Goal: Task Accomplishment & Management: Use online tool/utility

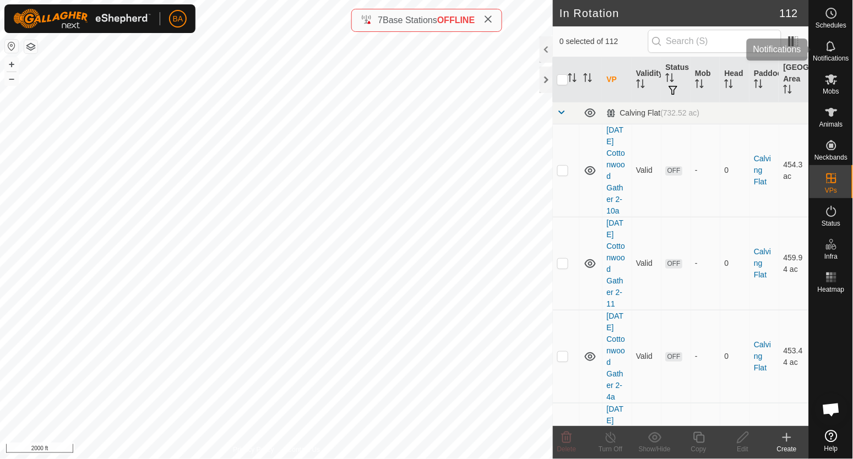
click at [836, 52] on icon at bounding box center [831, 46] width 13 height 13
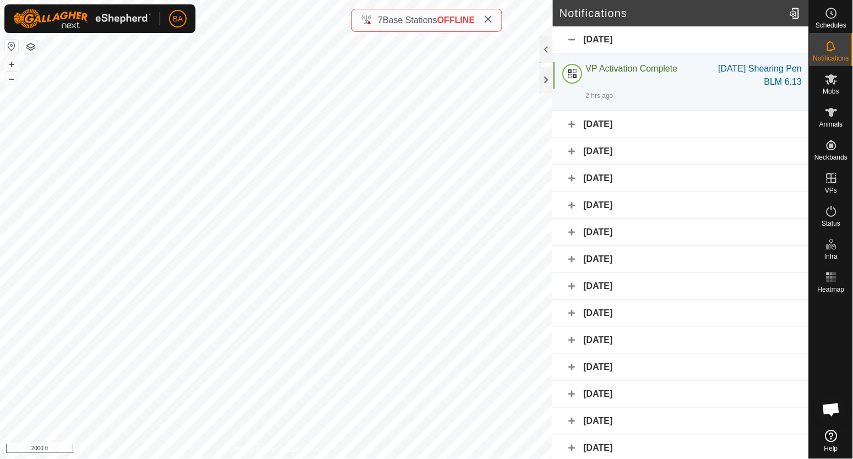
click at [639, 129] on div "Yesterday" at bounding box center [681, 124] width 256 height 27
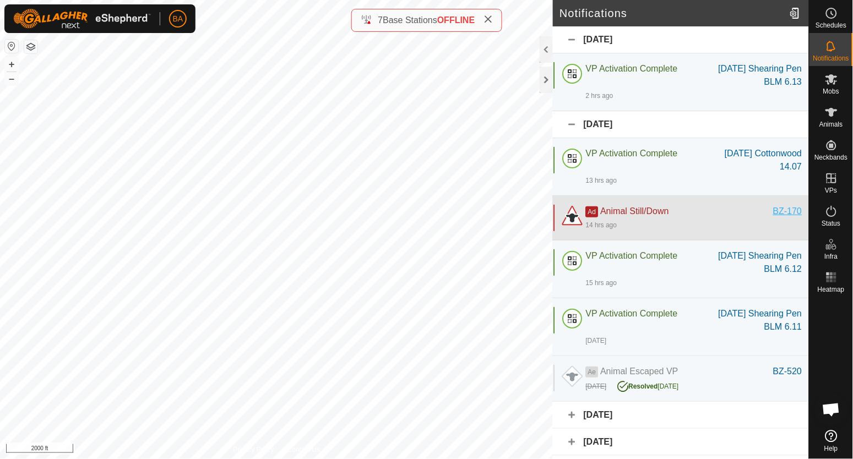
click at [773, 209] on div "BZ-170" at bounding box center [787, 211] width 29 height 13
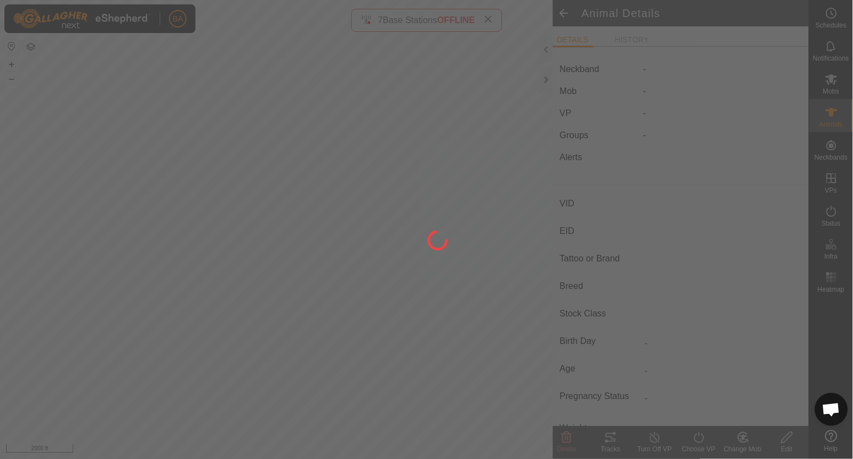
type input "BZ-170"
type input "-"
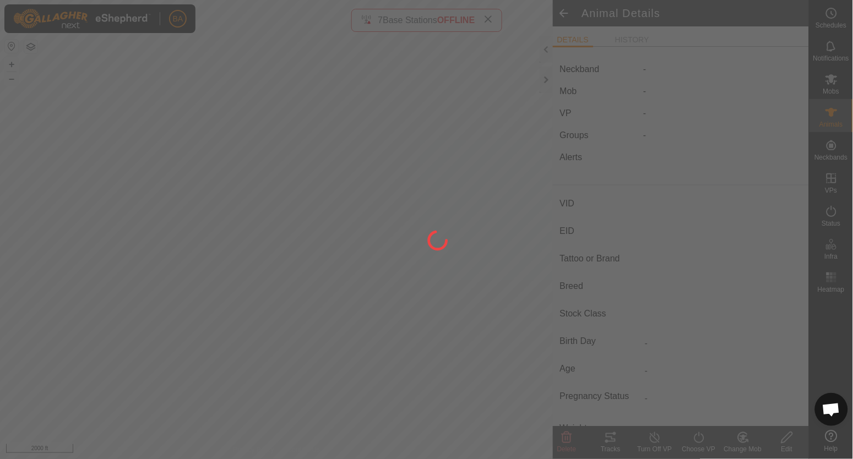
type input "-"
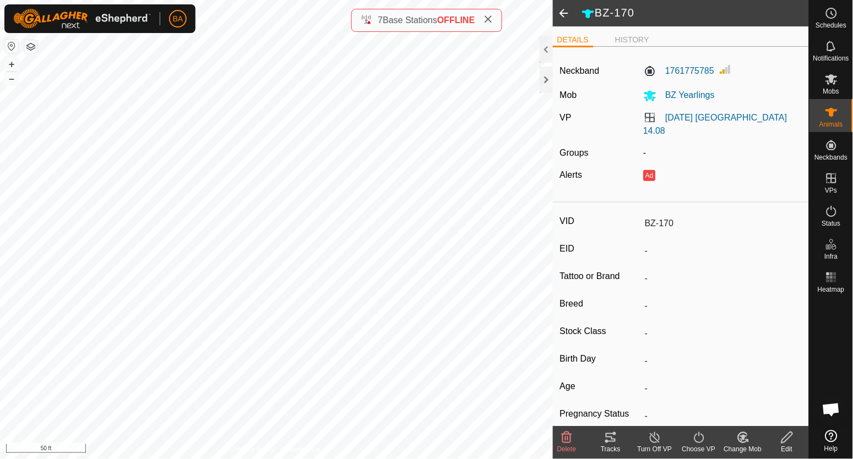
click at [606, 437] on icon at bounding box center [610, 437] width 13 height 13
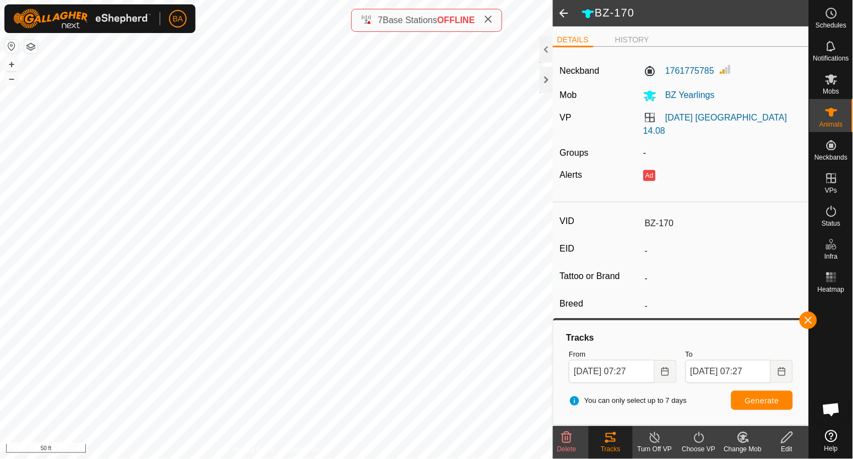
click at [572, 440] on icon at bounding box center [566, 437] width 13 height 13
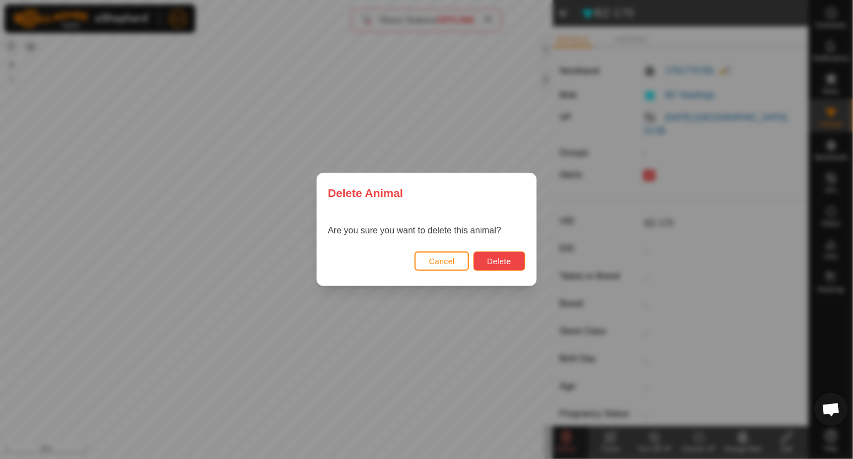
click at [488, 257] on span "Delete" at bounding box center [499, 261] width 24 height 9
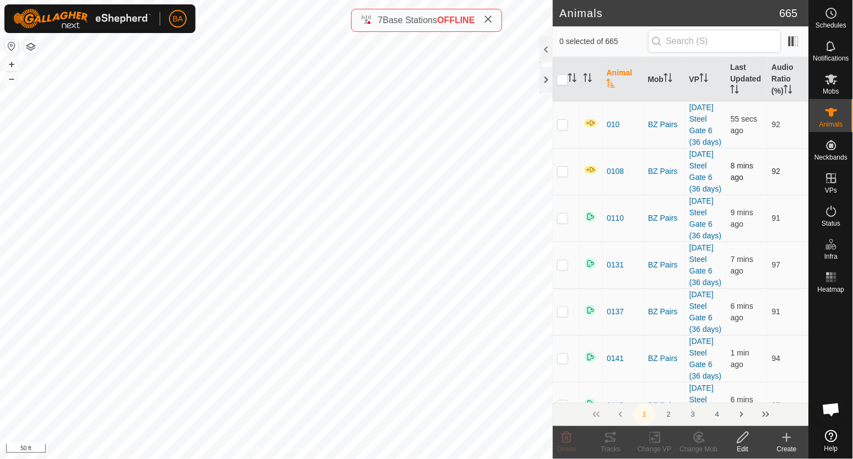
click at [564, 176] on p-checkbox at bounding box center [562, 171] width 11 height 9
checkbox input "true"
click at [565, 129] on p-checkbox at bounding box center [562, 124] width 11 height 9
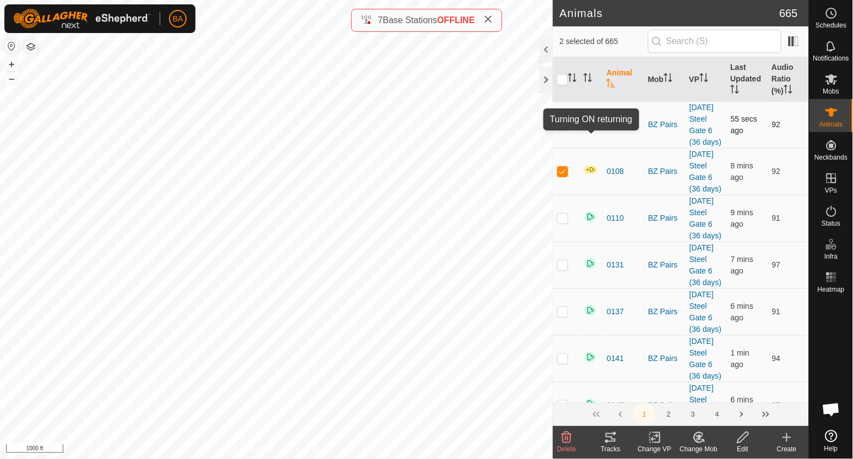
click at [593, 128] on img at bounding box center [591, 122] width 14 height 9
click at [749, 442] on icon at bounding box center [743, 437] width 14 height 13
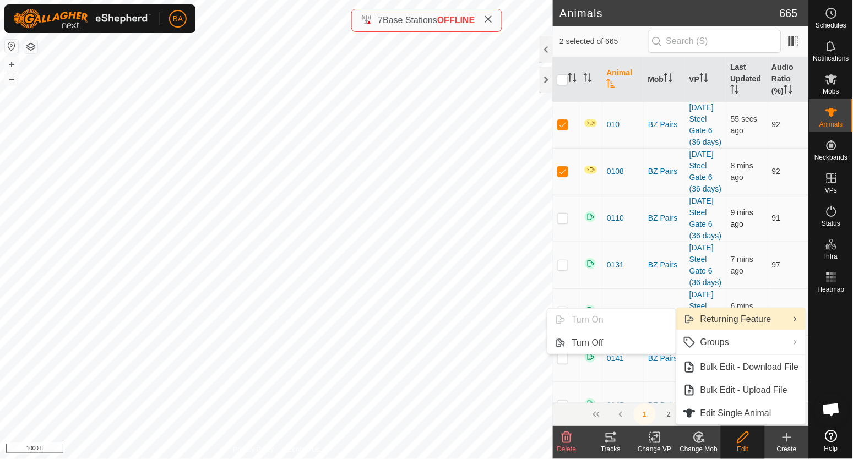
click at [618, 242] on td "0110" at bounding box center [622, 218] width 41 height 47
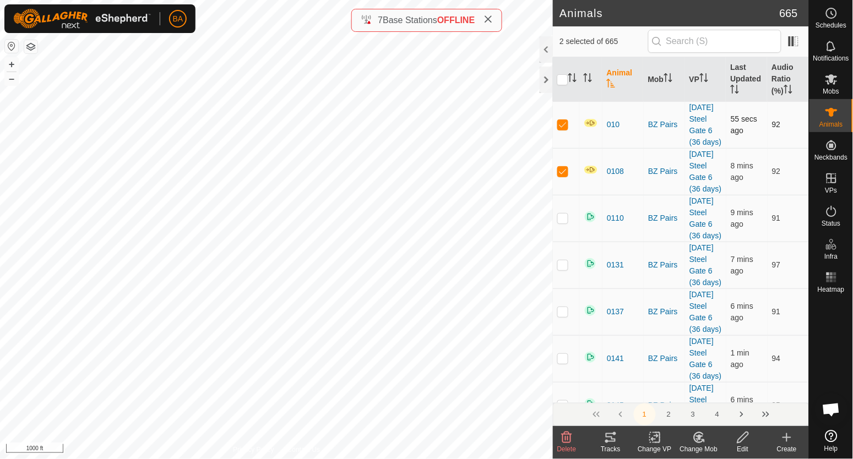
click at [563, 129] on p-checkbox at bounding box center [562, 124] width 11 height 9
click at [559, 176] on p-checkbox at bounding box center [562, 171] width 11 height 9
checkbox input "false"
click at [592, 75] on icon "Activate to sort" at bounding box center [588, 77] width 9 height 9
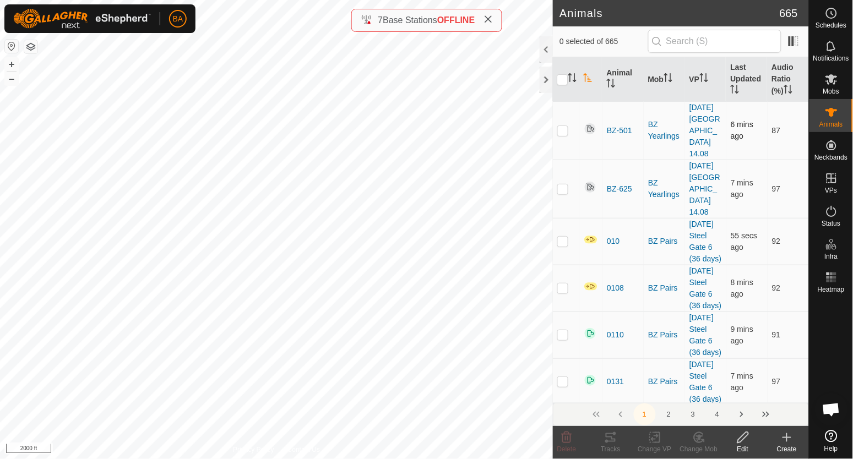
click at [564, 132] on p-checkbox at bounding box center [562, 130] width 11 height 9
checkbox input "true"
click at [560, 195] on td at bounding box center [566, 189] width 26 height 58
checkbox input "true"
click at [743, 438] on icon at bounding box center [743, 437] width 14 height 13
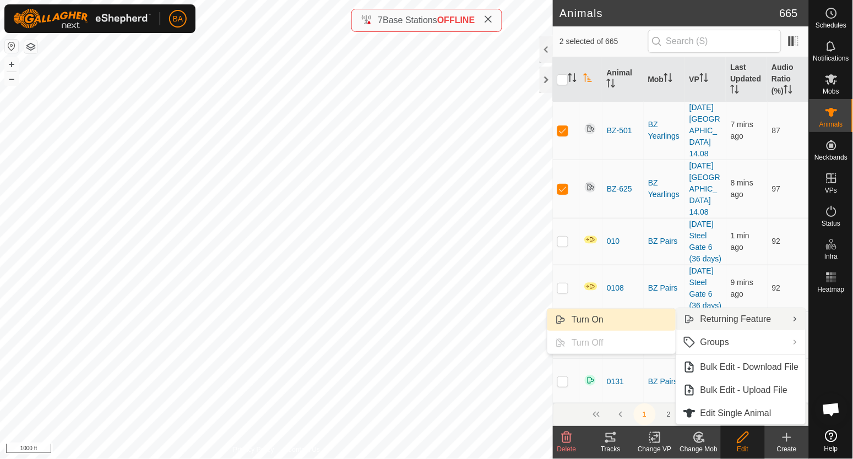
click at [621, 318] on link "Turn On" at bounding box center [611, 320] width 128 height 22
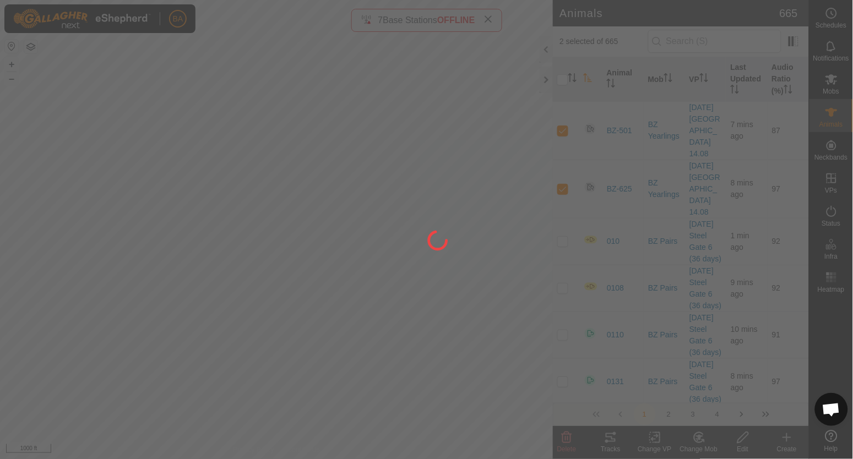
checkbox input "false"
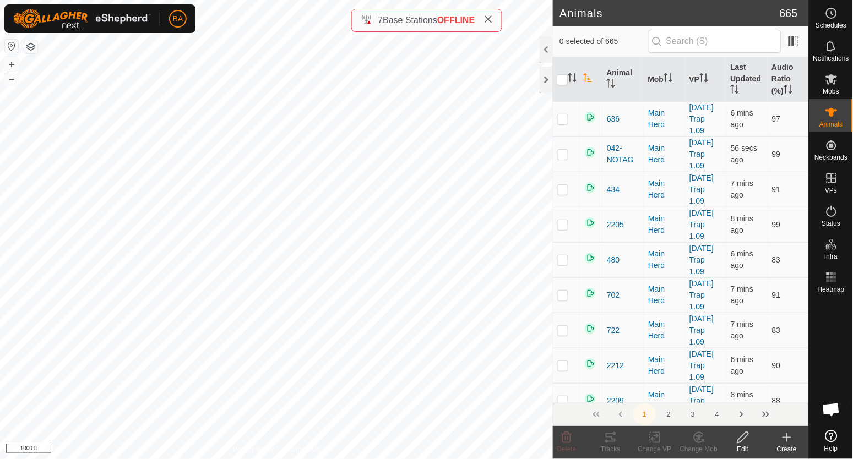
click at [407, 192] on div "BZ-20 0069567383 - 2025-09-10 BZ Escapee 1 v7 + – ⇧ i 1000 ft" at bounding box center [276, 229] width 553 height 459
click at [653, 435] on icon at bounding box center [655, 437] width 14 height 13
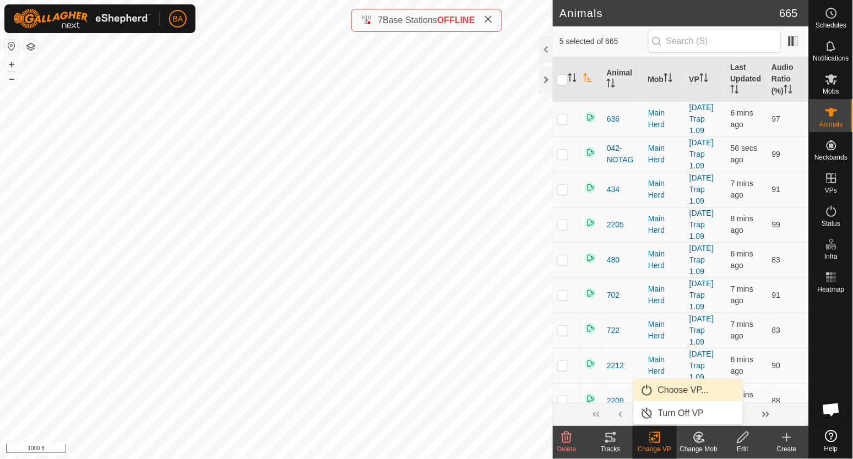
click at [663, 388] on link "Choose VP..." at bounding box center [688, 390] width 109 height 22
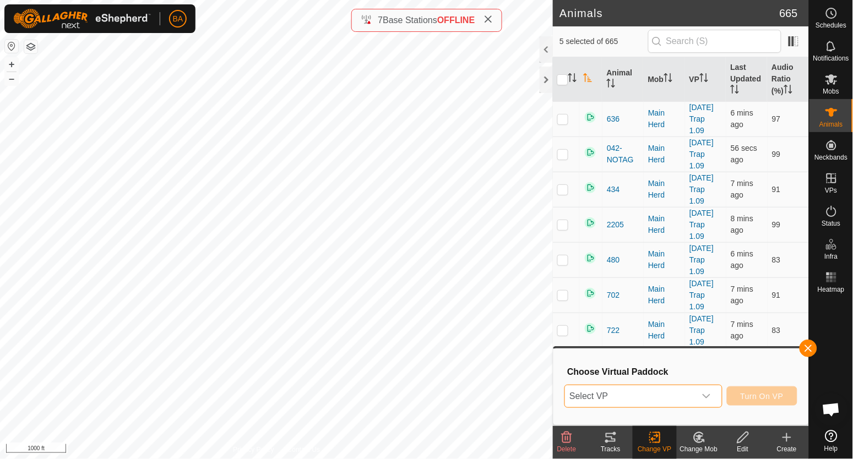
click at [601, 391] on span "Select VP" at bounding box center [630, 396] width 130 height 22
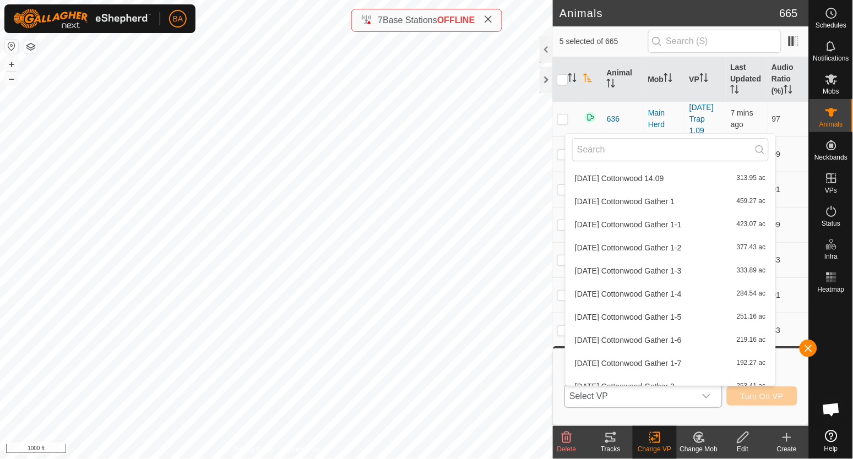
scroll to position [482, 0]
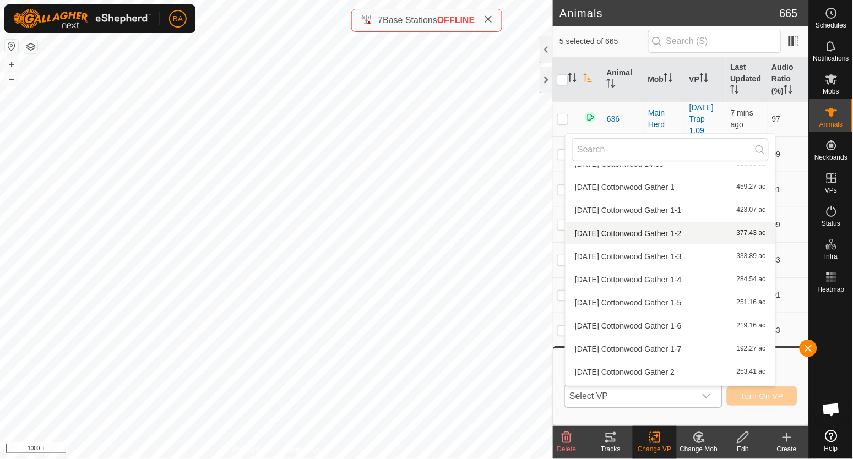
click at [619, 232] on span "[DATE] Cottonwood Gather 1-2" at bounding box center [628, 234] width 107 height 8
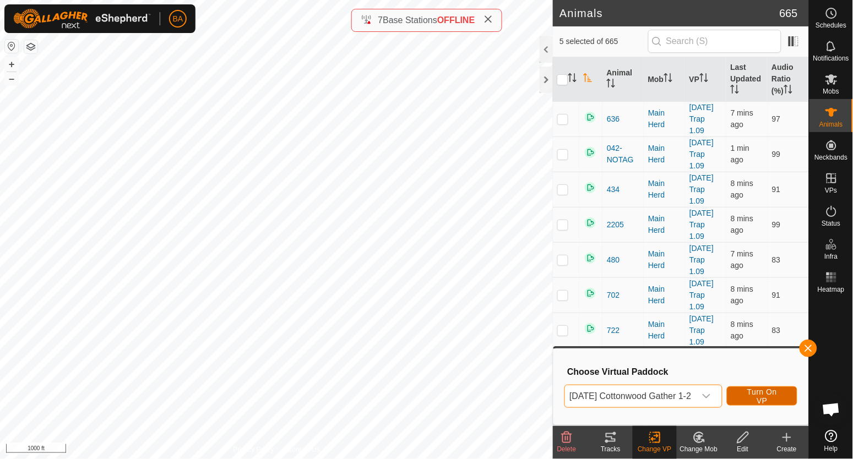
click at [758, 391] on button "Turn On VP" at bounding box center [762, 395] width 70 height 19
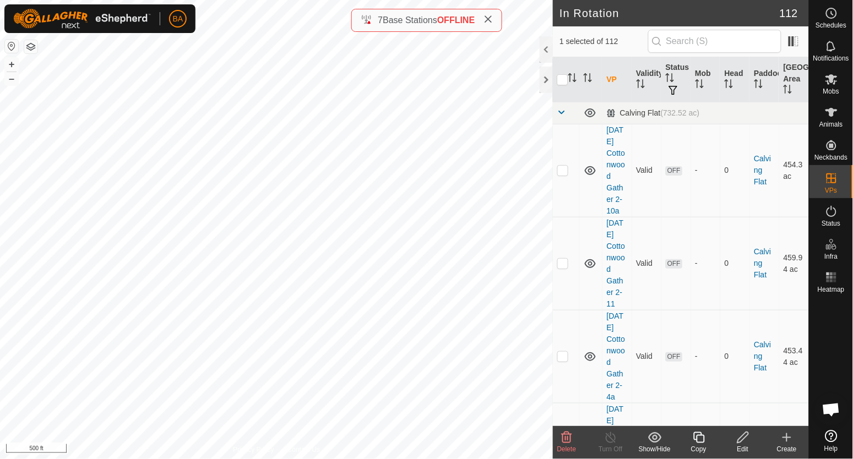
checkbox input "true"
checkbox input "false"
checkbox input "true"
checkbox input "false"
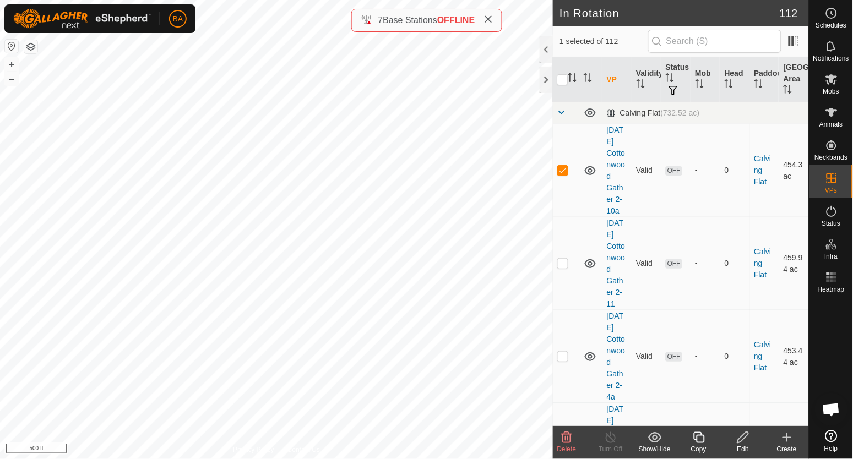
checkbox input "true"
checkbox input "false"
checkbox input "true"
checkbox input "false"
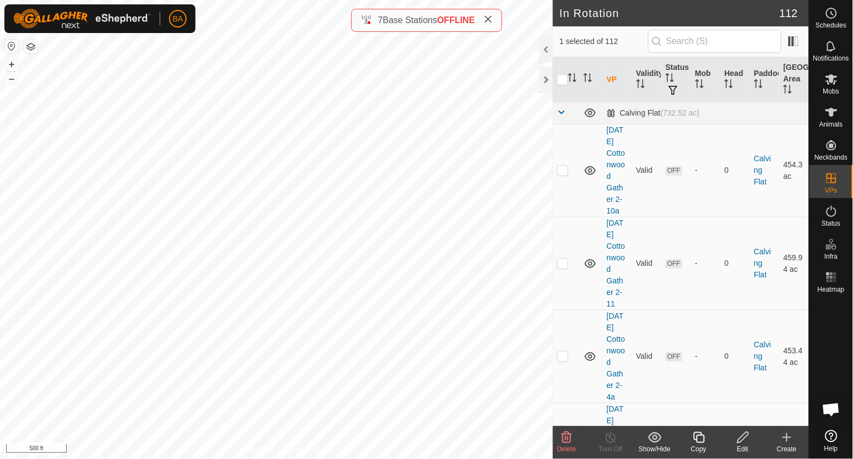
checkbox input "true"
checkbox input "false"
checkbox input "true"
checkbox input "false"
checkbox input "true"
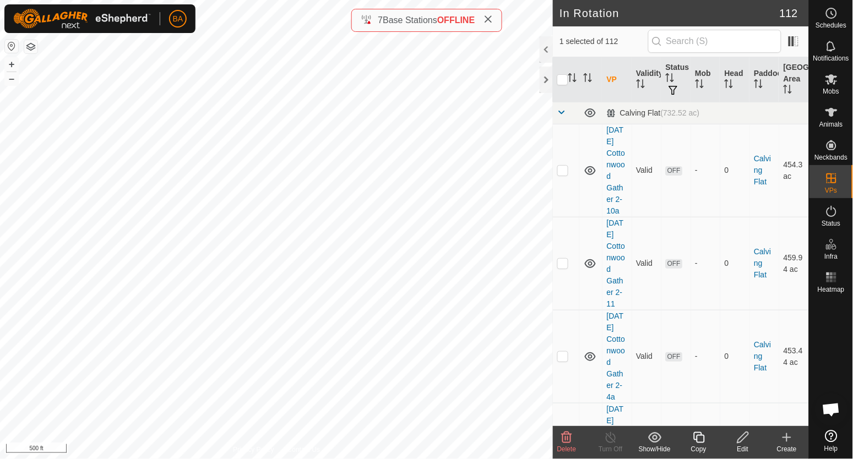
checkbox input "false"
checkbox input "true"
click at [694, 434] on icon at bounding box center [698, 437] width 11 height 11
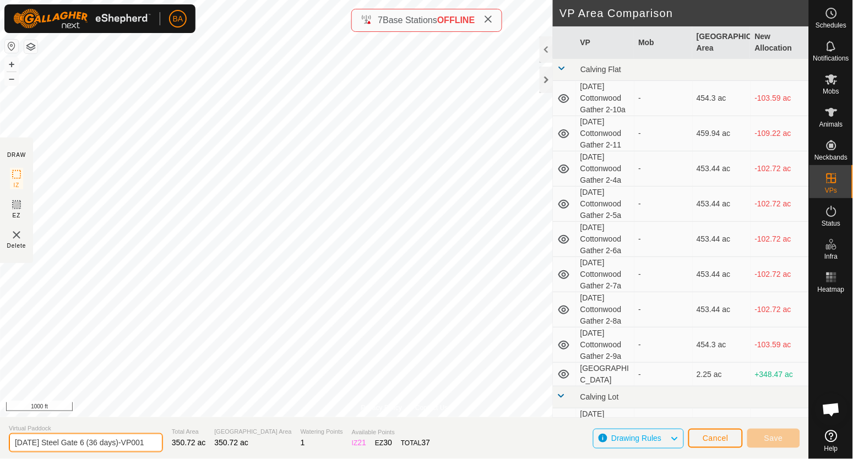
scroll to position [0, 12]
drag, startPoint x: 137, startPoint y: 443, endPoint x: 202, endPoint y: 444, distance: 65.0
click at [202, 444] on section "Virtual Paddock 2025-09-21 Steel Gate 6 (36 days)-VP001 Total Area 350.72 ac Gr…" at bounding box center [404, 438] width 809 height 42
type input "[DATE] Steel Gate 6 (36 days) v2"
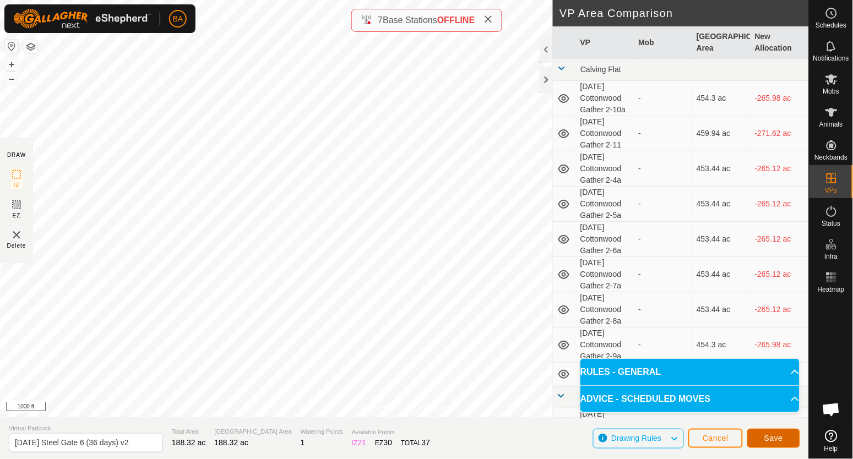
click at [776, 442] on span "Save" at bounding box center [773, 438] width 19 height 9
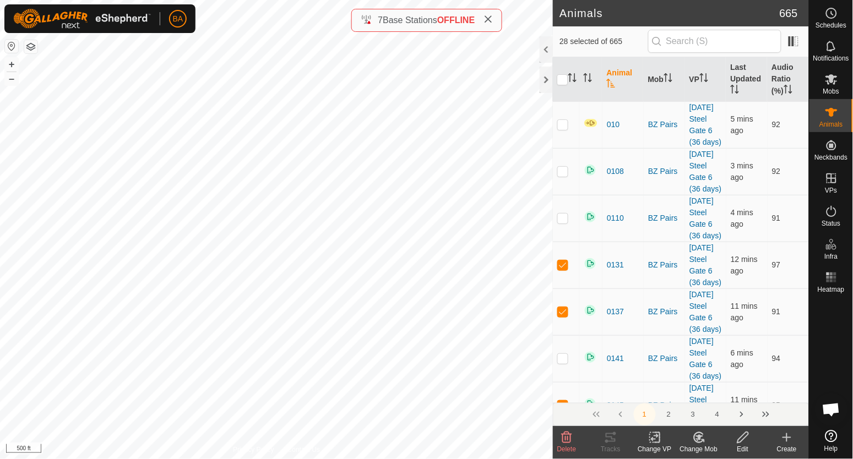
checkbox input "true"
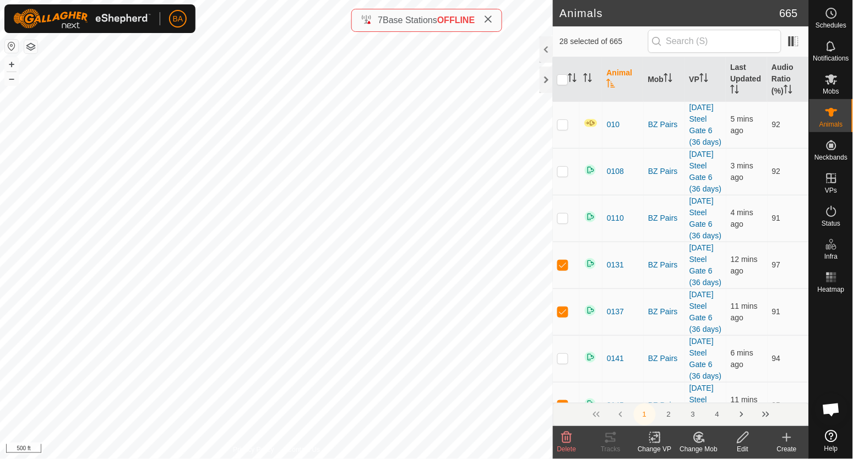
checkbox input "true"
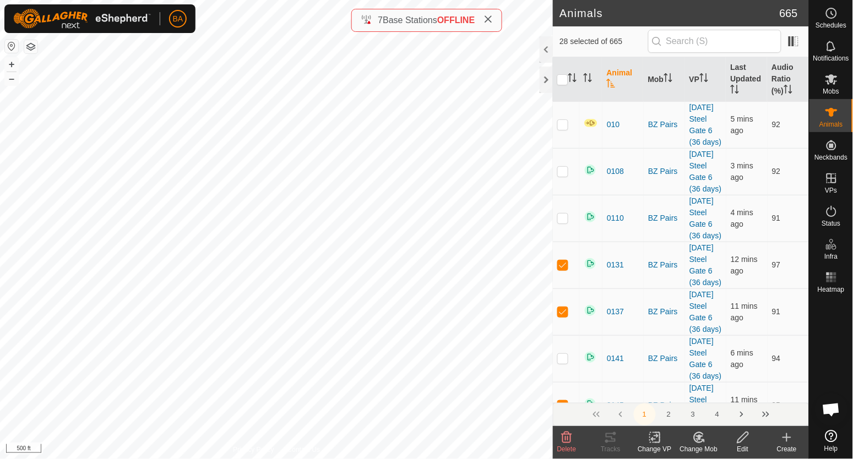
checkbox input "true"
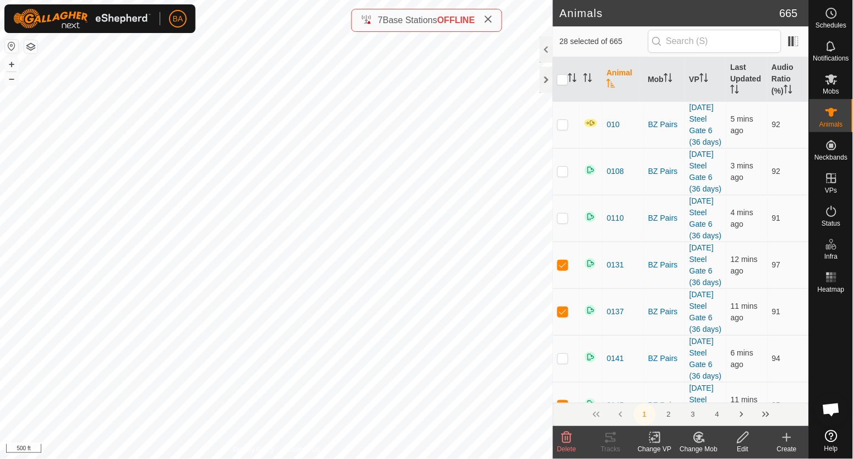
checkbox input "true"
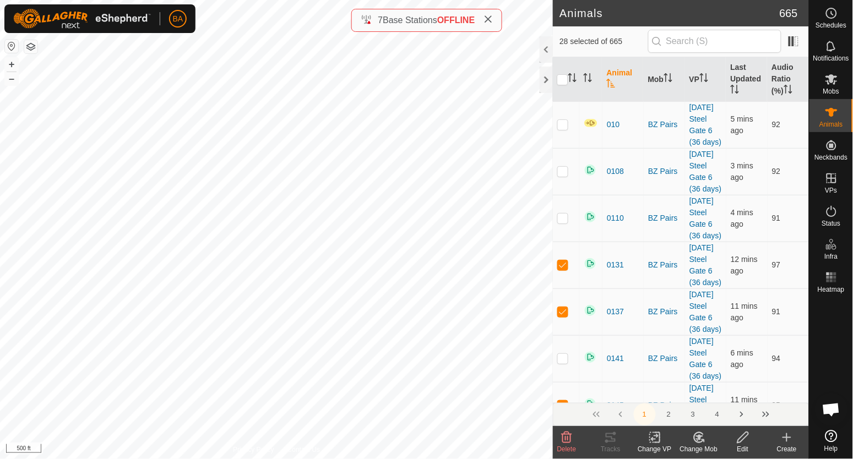
checkbox input "true"
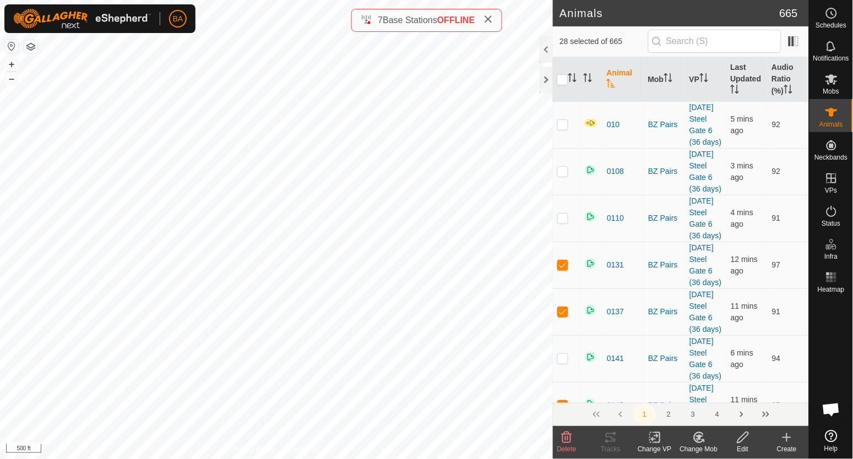
checkbox input "true"
click at [655, 441] on icon at bounding box center [655, 437] width 14 height 13
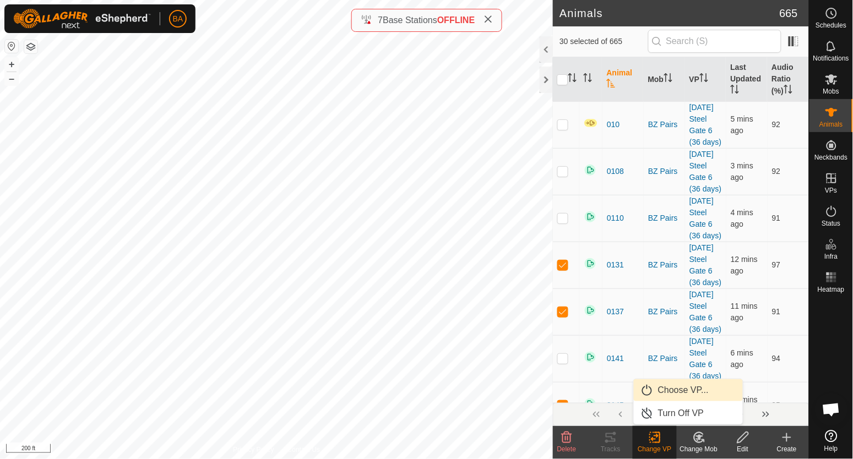
click at [667, 396] on link "Choose VP..." at bounding box center [688, 390] width 109 height 22
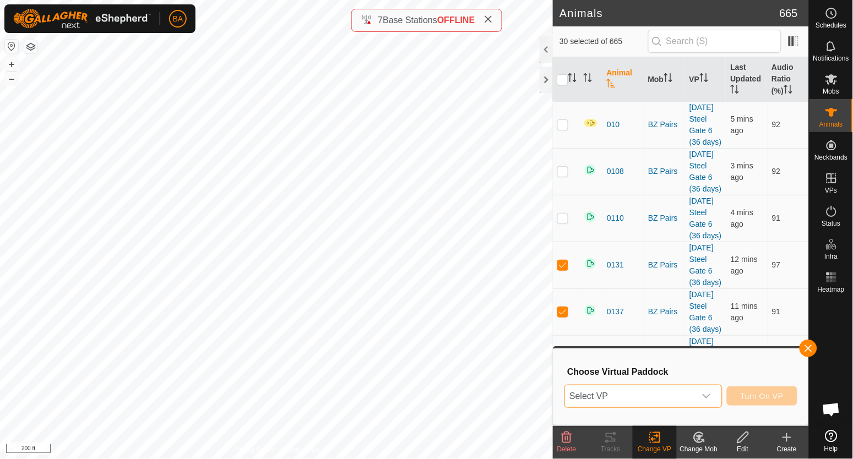
click at [667, 396] on span "Select VP" at bounding box center [630, 396] width 130 height 22
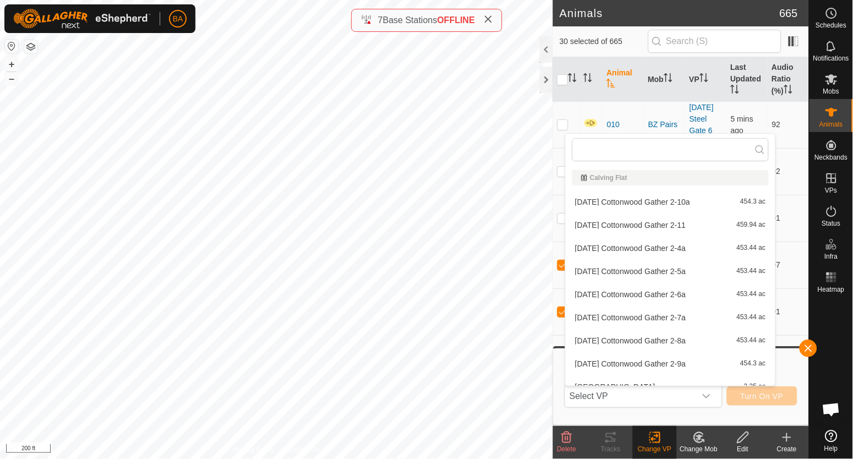
type input "v"
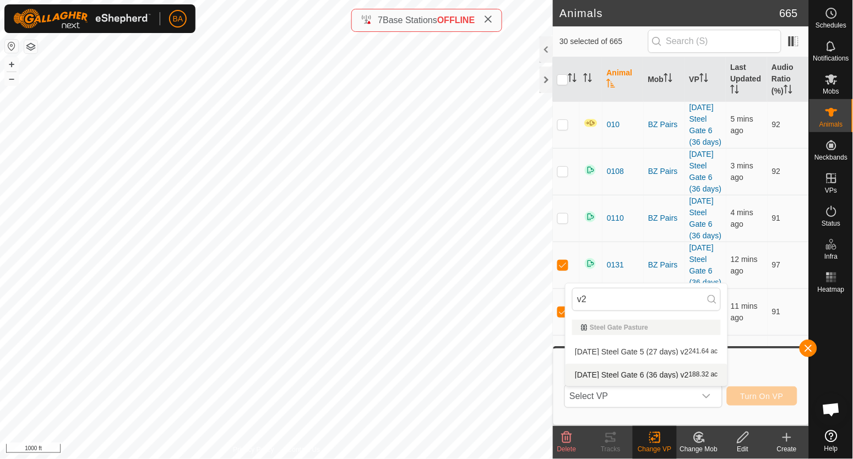
type input "v2"
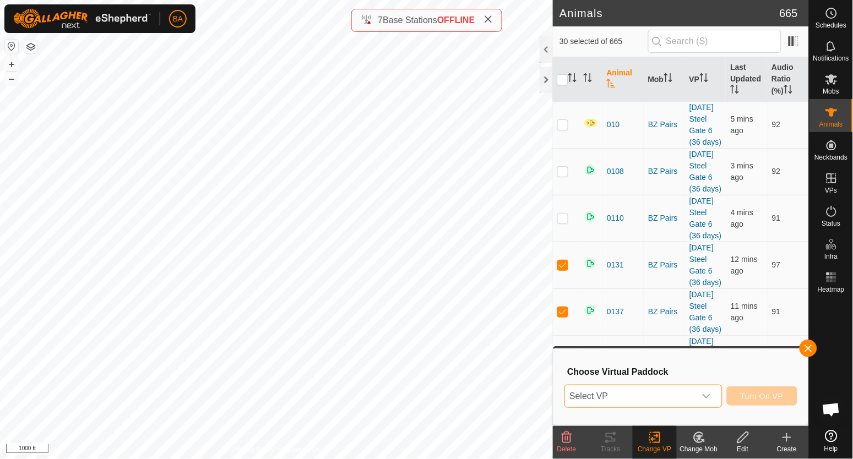
click at [606, 386] on span "Select VP" at bounding box center [630, 396] width 130 height 22
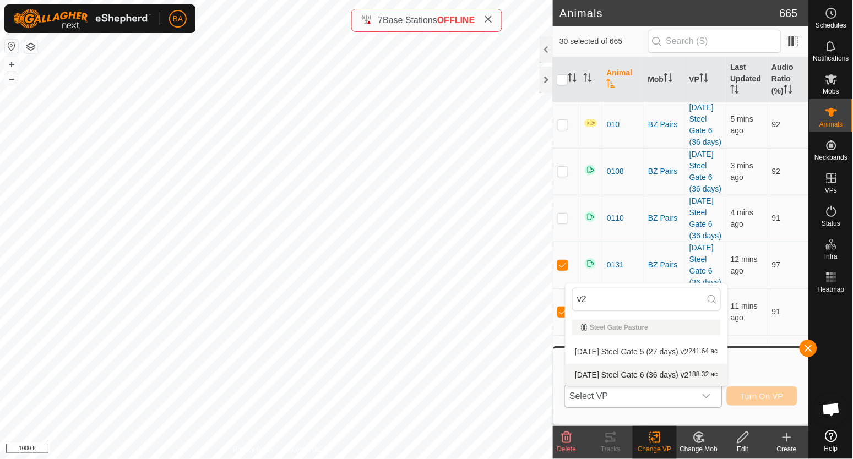
click at [615, 372] on li "2025-09-21 Steel Gate 6 (36 days) v2 188.32 ac" at bounding box center [645, 375] width 161 height 22
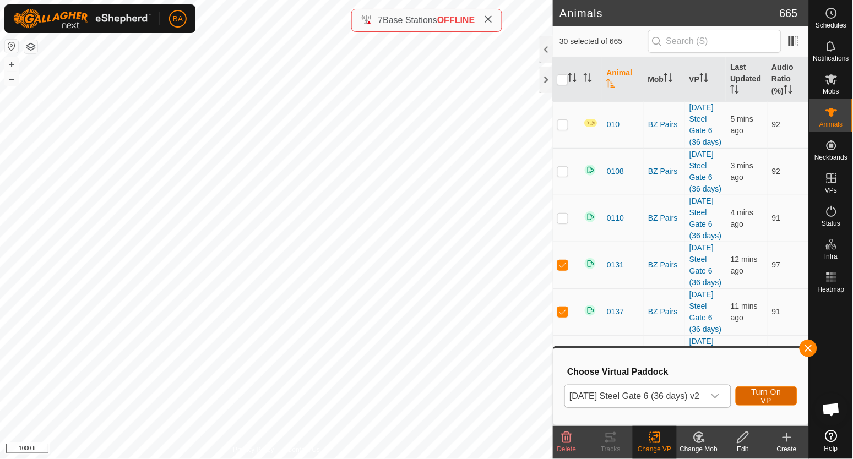
click at [781, 399] on span "Turn On VP" at bounding box center [766, 397] width 34 height 18
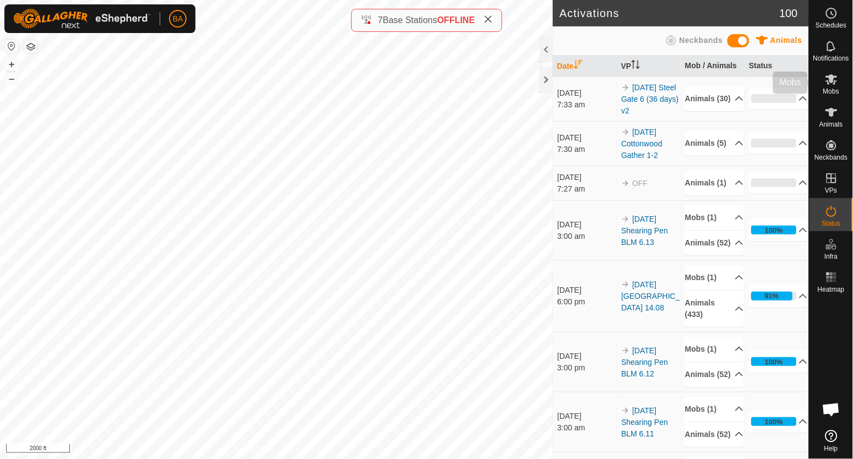
click at [819, 77] on div "Mobs" at bounding box center [830, 82] width 43 height 33
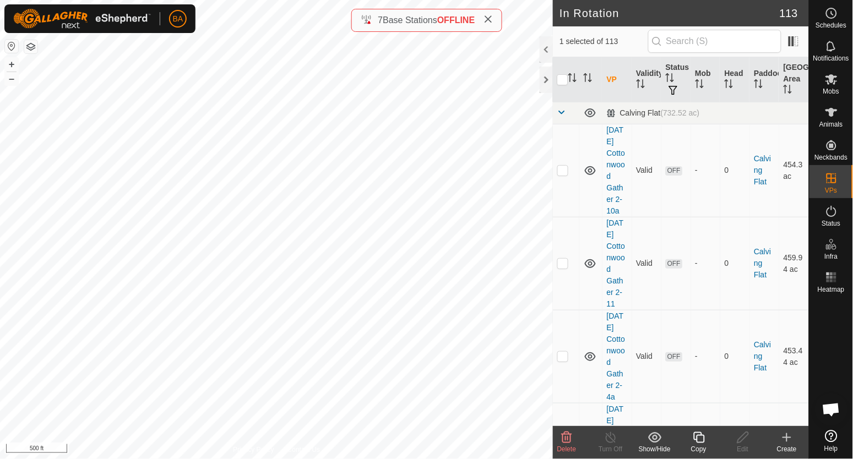
click at [705, 439] on icon at bounding box center [699, 437] width 14 height 13
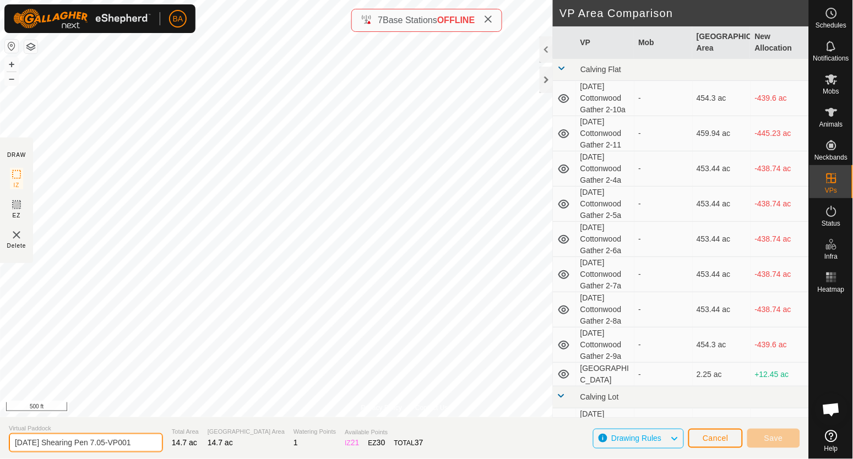
drag, startPoint x: 116, startPoint y: 438, endPoint x: 350, endPoint y: 440, distance: 234.0
click at [350, 440] on section "Virtual Paddock 2025-09-22 Shearing Pen 7.05-VP001 Total Area 14.7 ac Grazing A…" at bounding box center [404, 438] width 809 height 42
type input "[DATE] Shearing Pen 7.06"
drag, startPoint x: 384, startPoint y: 405, endPoint x: 427, endPoint y: 412, distance: 43.0
click at [428, 438] on section "Virtual Paddock 2025-09-22 Shearing Pen 7.06 Total Area 14.7 ac Grazing Area 14…" at bounding box center [404, 438] width 809 height 42
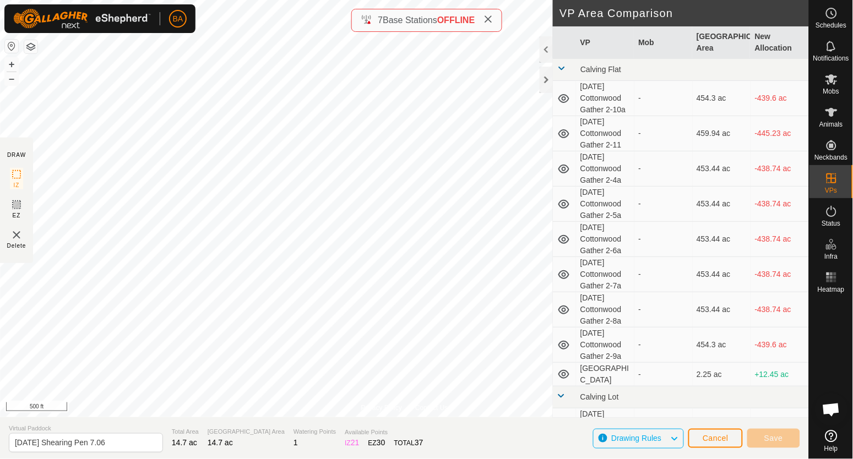
click at [421, 443] on section "Virtual Paddock 2025-09-22 Shearing Pen 7.06 Total Area 14.7 ac Grazing Area 14…" at bounding box center [404, 438] width 809 height 42
click at [276, 0] on html "BA Schedules Notifications Mobs Animals Neckbands VPs Status Infra Heatmap Help…" at bounding box center [426, 229] width 853 height 459
click at [761, 434] on button "Save" at bounding box center [773, 438] width 53 height 19
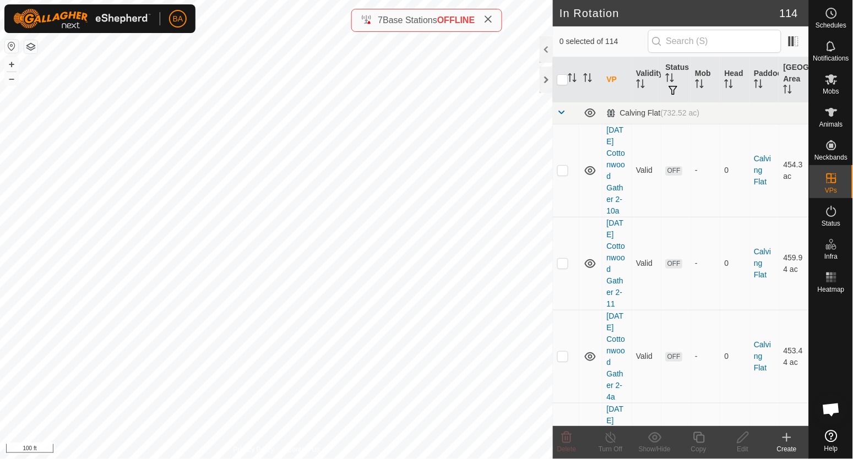
checkbox input "true"
click at [706, 439] on copy-svg-icon at bounding box center [699, 437] width 44 height 13
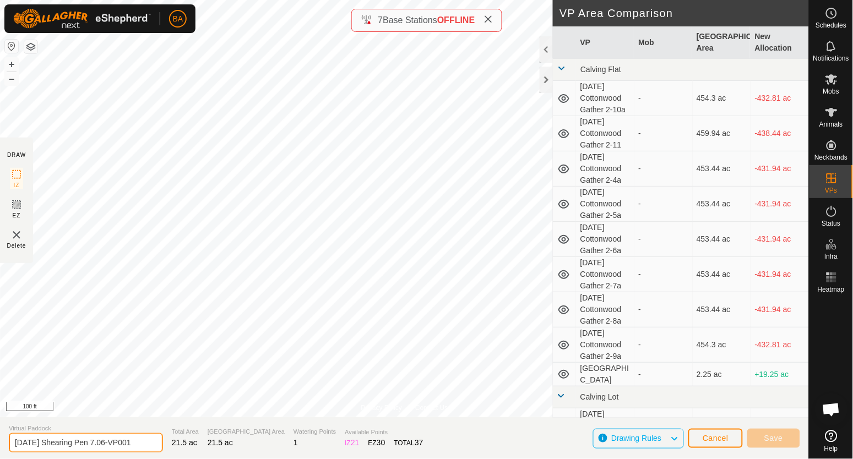
drag, startPoint x: 116, startPoint y: 442, endPoint x: 242, endPoint y: 448, distance: 126.2
click at [242, 448] on section "Virtual Paddock 2025-09-22 Shearing Pen 7.06-VP001 Total Area 21.5 ac Grazing A…" at bounding box center [404, 438] width 809 height 42
type input "[DATE] Shearing Pen 7.07"
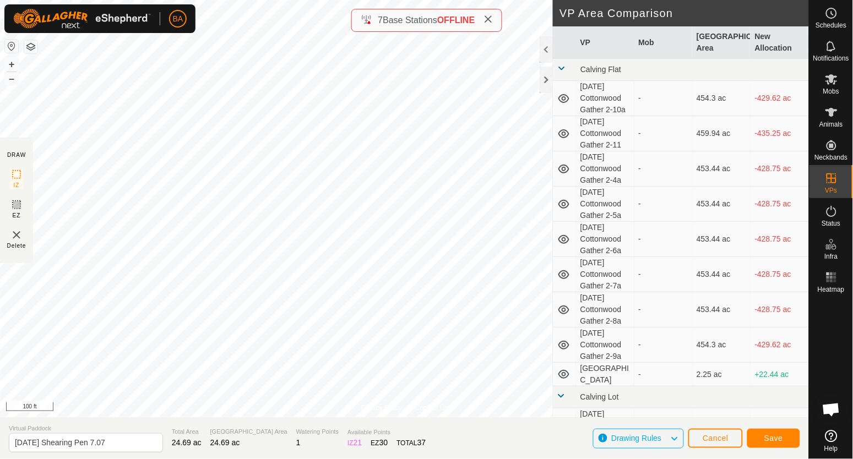
click at [208, 433] on div "Privacy Policy Contact Us Status: OFF Type: Inclusion Zone + – ⇧ i 100 ft DRAW …" at bounding box center [404, 229] width 809 height 459
click at [193, 24] on div "BA Schedules Notifications Mobs Animals Neckbands VPs Status Infra Heatmap Help…" at bounding box center [426, 229] width 853 height 459
click at [777, 444] on button "Save" at bounding box center [773, 438] width 53 height 19
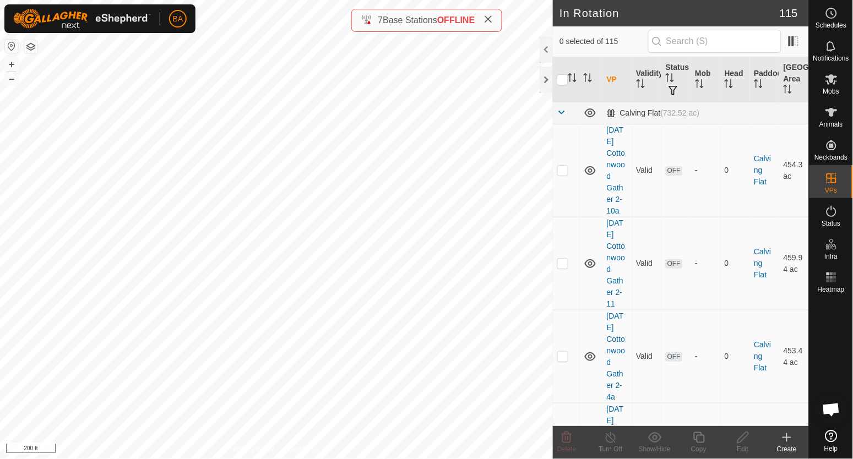
checkbox input "true"
click at [701, 444] on div "Copy" at bounding box center [699, 449] width 44 height 10
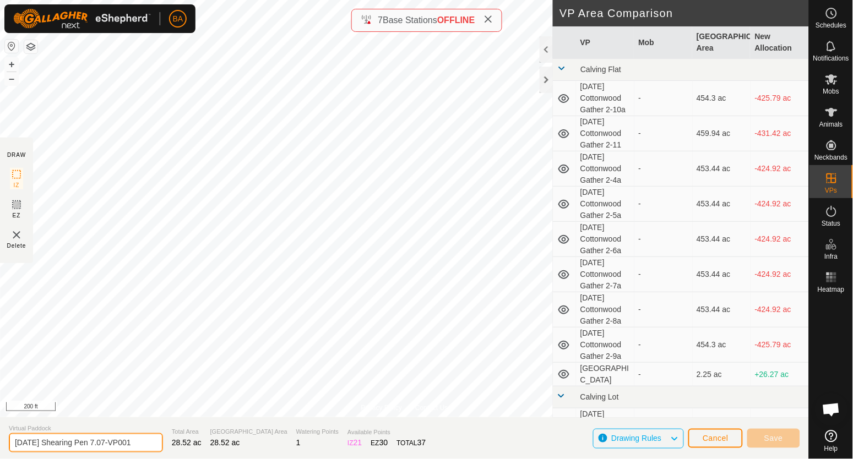
drag, startPoint x: 115, startPoint y: 445, endPoint x: 237, endPoint y: 445, distance: 122.2
click at [233, 448] on section "Virtual Paddock 2025-09-22 Shearing Pen 7.07-VP001 Total Area 28.52 ac Grazing …" at bounding box center [404, 438] width 809 height 42
type input "[DATE] Shearing Pen 7.08"
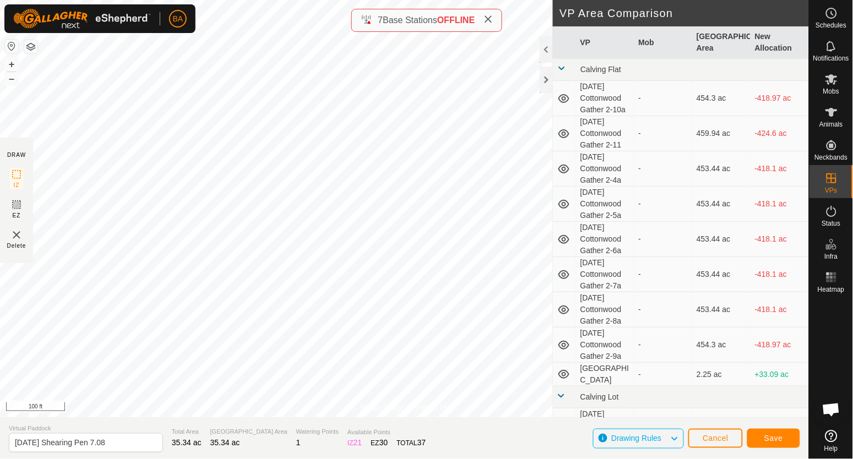
click at [187, 30] on div "BA Schedules Notifications Mobs Animals Neckbands VPs Status Infra Heatmap Help…" at bounding box center [426, 229] width 853 height 459
click at [17, 208] on icon at bounding box center [16, 204] width 7 height 7
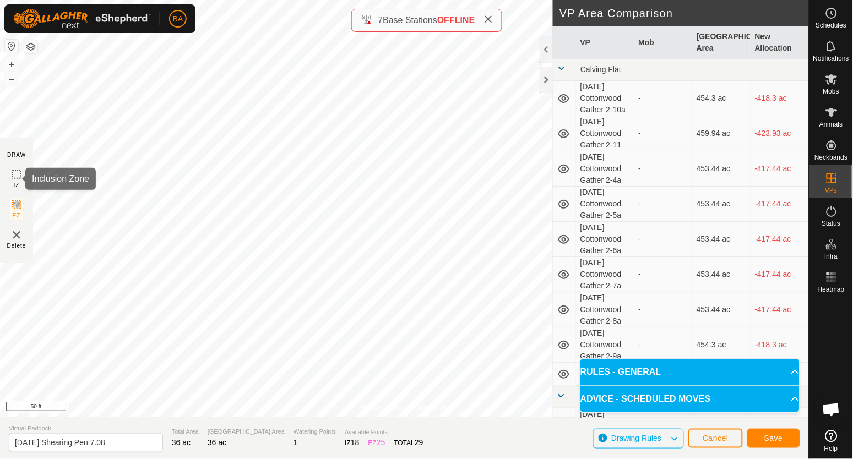
click at [20, 175] on icon at bounding box center [16, 174] width 13 height 13
click at [767, 438] on span "Save" at bounding box center [773, 438] width 19 height 9
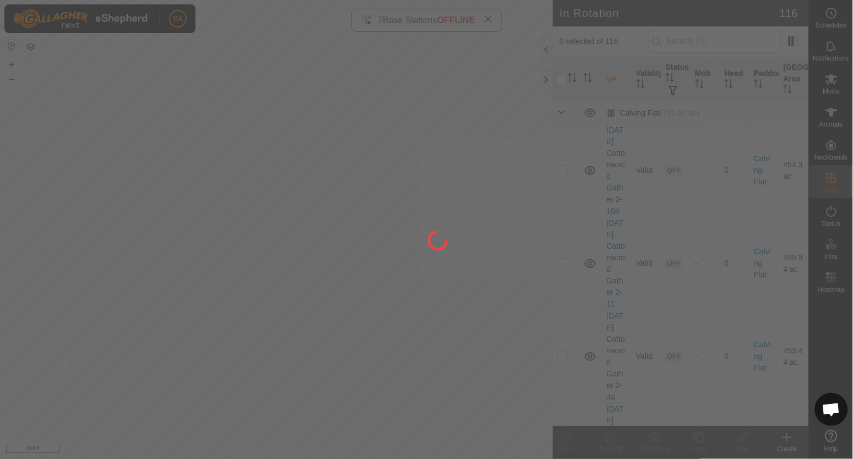
click at [240, 410] on div at bounding box center [426, 229] width 853 height 459
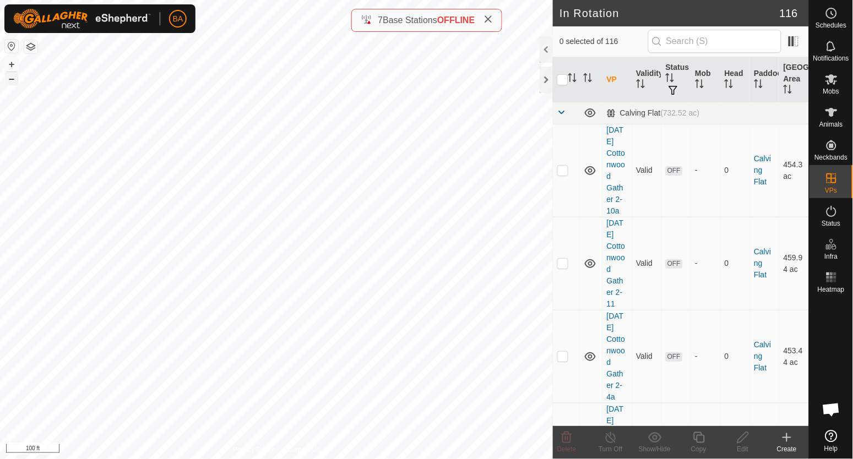
click at [10, 78] on button "–" at bounding box center [11, 78] width 13 height 13
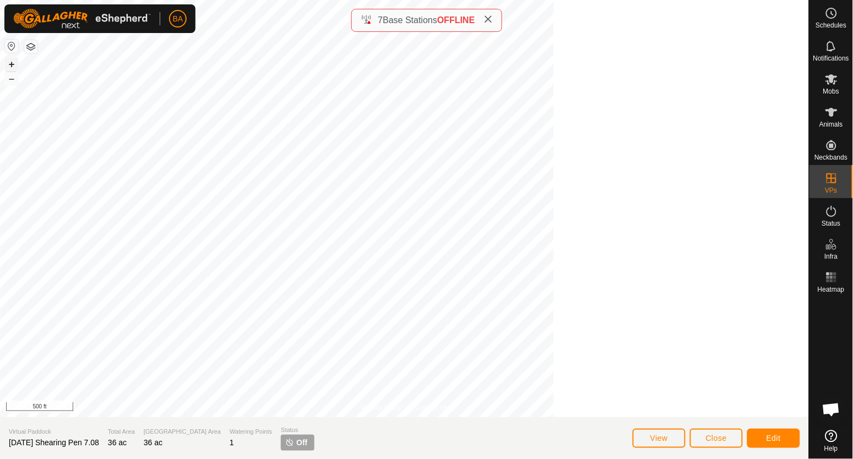
click at [12, 62] on button "+" at bounding box center [11, 64] width 13 height 13
click at [728, 431] on button "Close" at bounding box center [716, 438] width 53 height 19
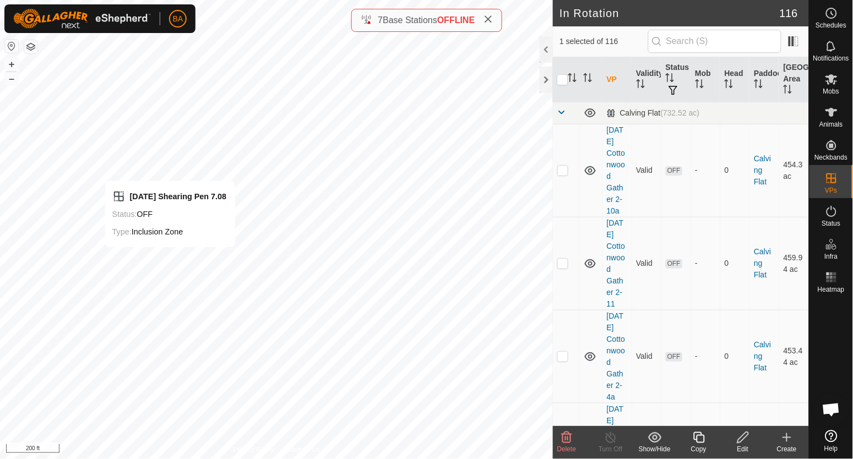
checkbox input "true"
click at [694, 435] on icon at bounding box center [699, 437] width 14 height 13
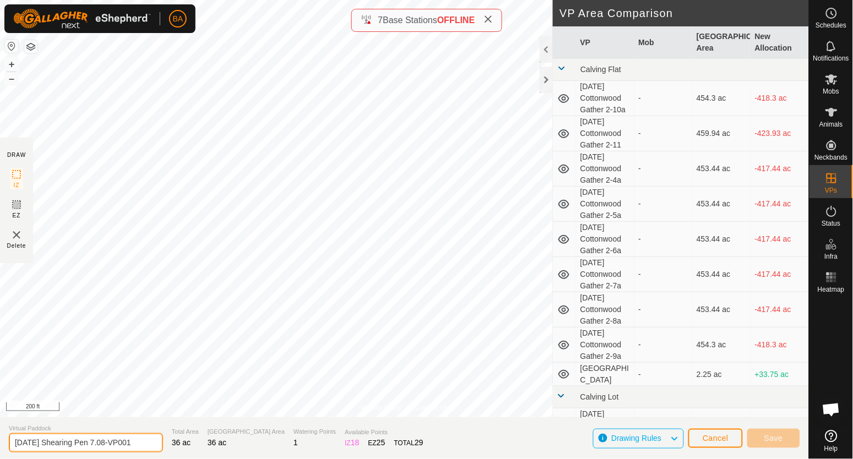
drag, startPoint x: 173, startPoint y: 443, endPoint x: 284, endPoint y: 453, distance: 111.1
click at [286, 453] on section "Virtual Paddock 2025-09-22 Shearing Pen 7.08-VP001 Total Area 36 ac Grazing Are…" at bounding box center [404, 438] width 809 height 42
type input "[DATE] Shearing Pen 7.09"
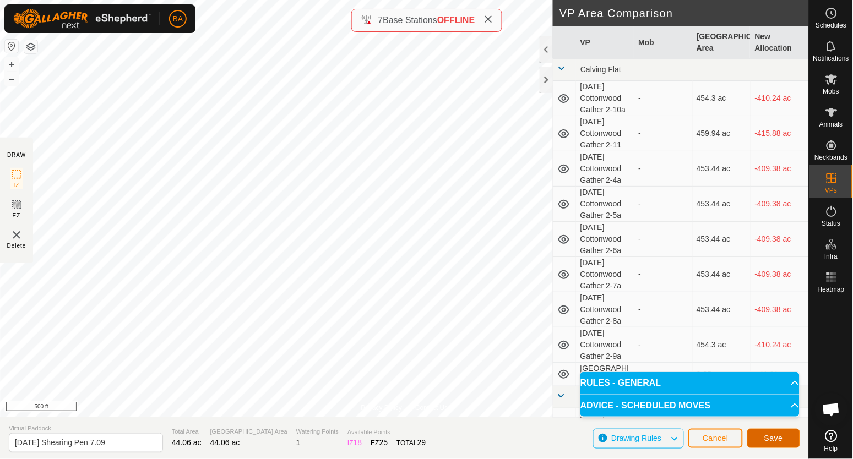
click at [772, 436] on span "Save" at bounding box center [773, 438] width 19 height 9
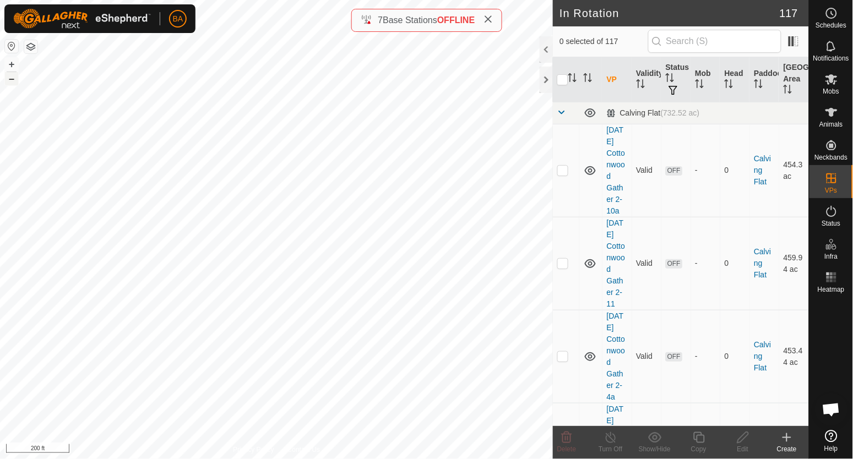
click at [11, 77] on button "–" at bounding box center [11, 78] width 13 height 13
click at [11, 75] on button "–" at bounding box center [11, 78] width 13 height 13
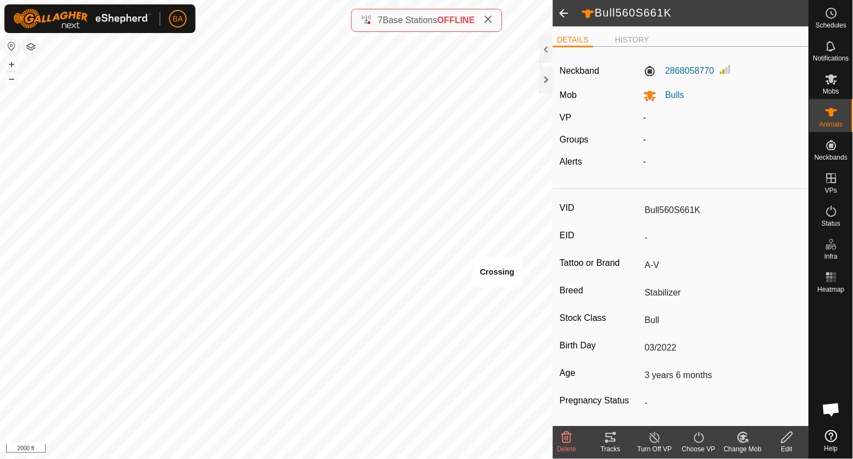
drag, startPoint x: 565, startPoint y: 10, endPoint x: 595, endPoint y: 83, distance: 79.2
click at [565, 9] on span at bounding box center [564, 13] width 22 height 26
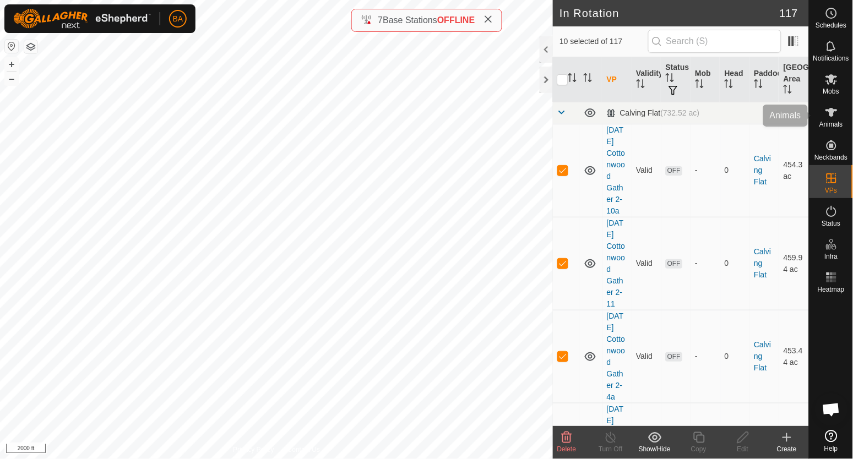
click at [842, 103] on div "Animals" at bounding box center [830, 115] width 43 height 33
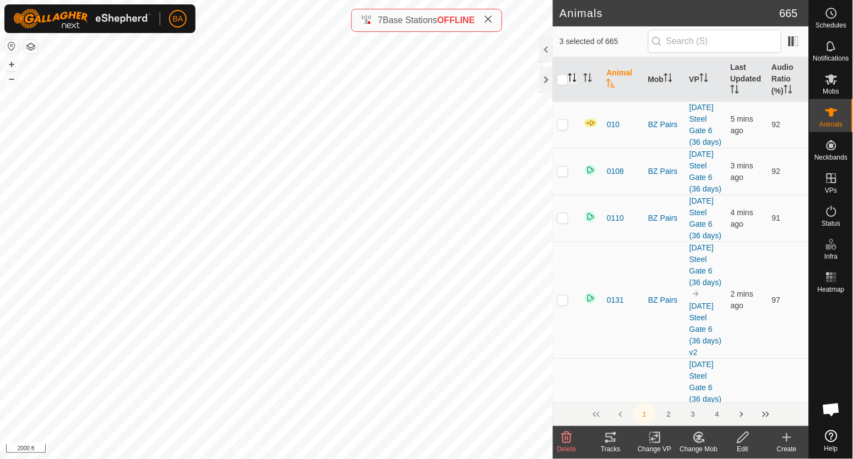
click at [569, 80] on icon "Activate to sort" at bounding box center [572, 77] width 9 height 9
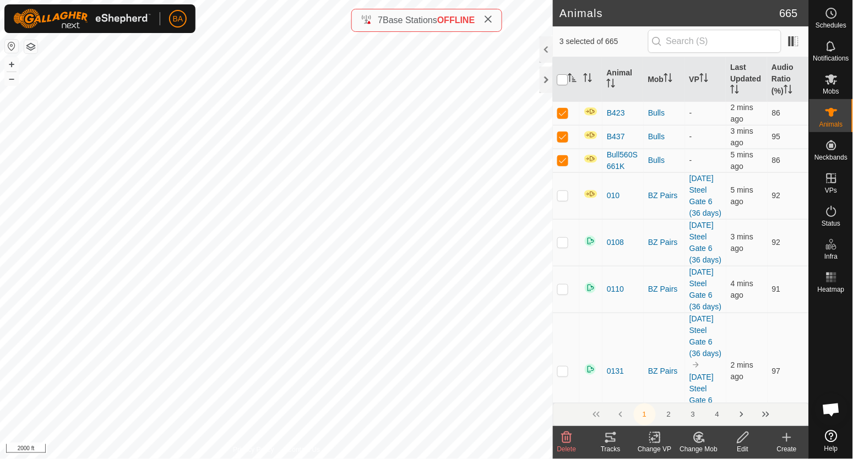
click at [560, 80] on input "checkbox" at bounding box center [562, 79] width 11 height 11
checkbox input "true"
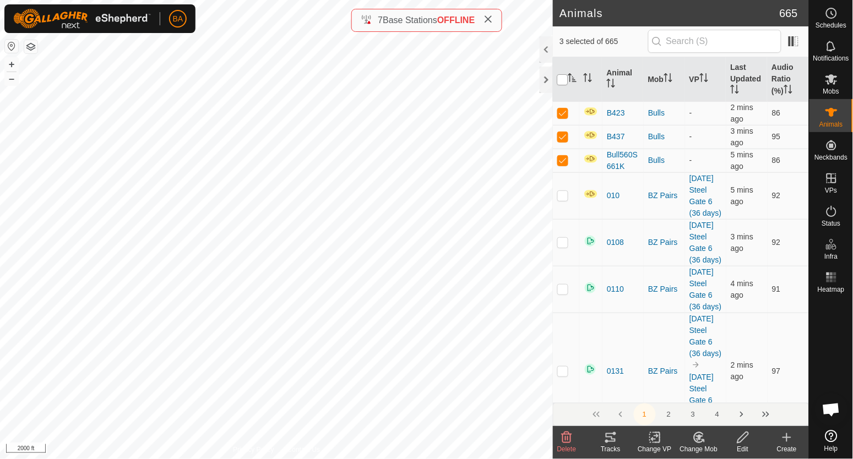
checkbox input "true"
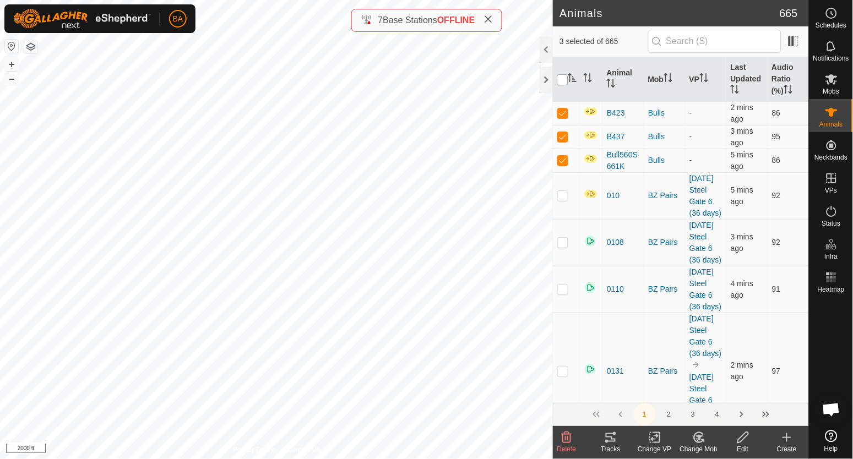
checkbox input "true"
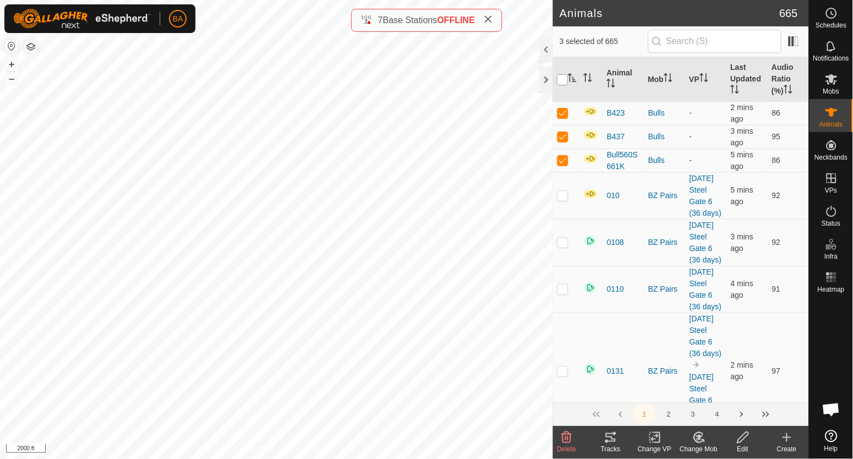
checkbox input "true"
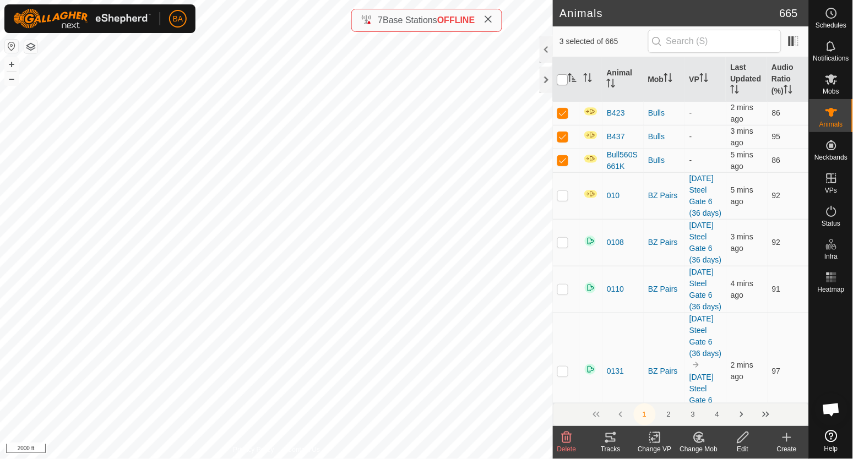
checkbox input "true"
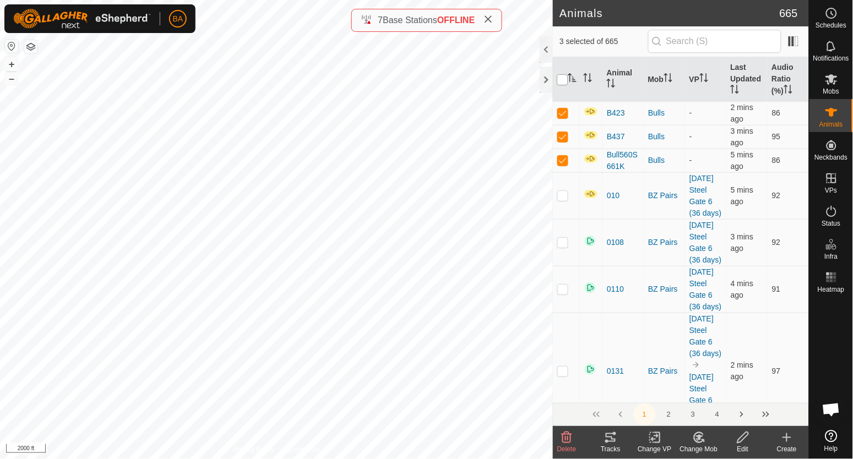
checkbox input "true"
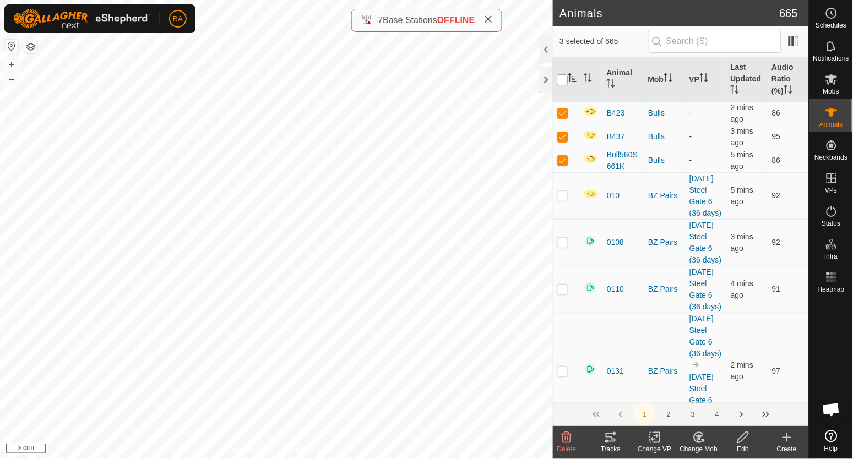
checkbox input "true"
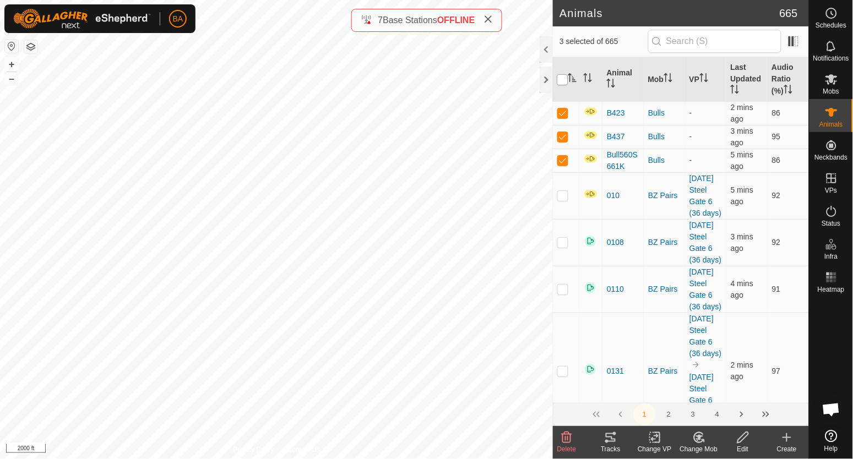
checkbox input "true"
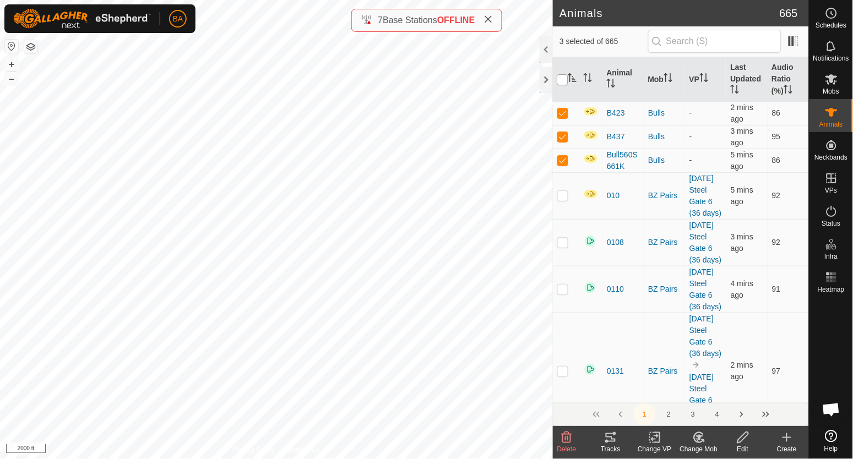
checkbox input "true"
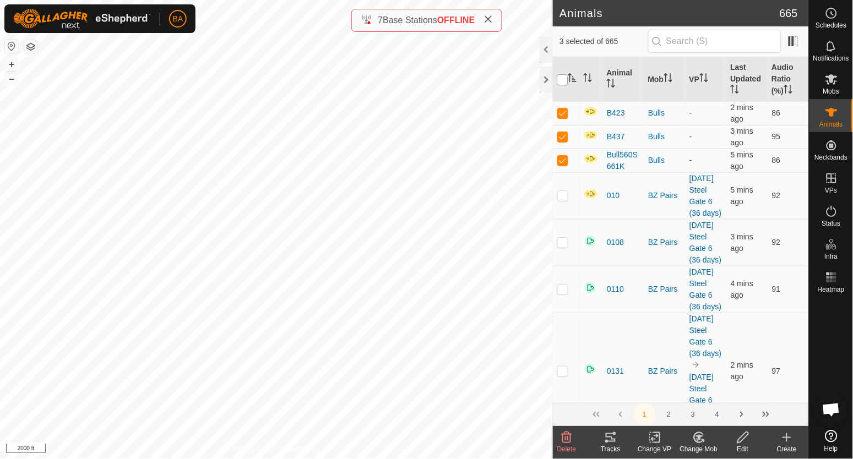
checkbox input "true"
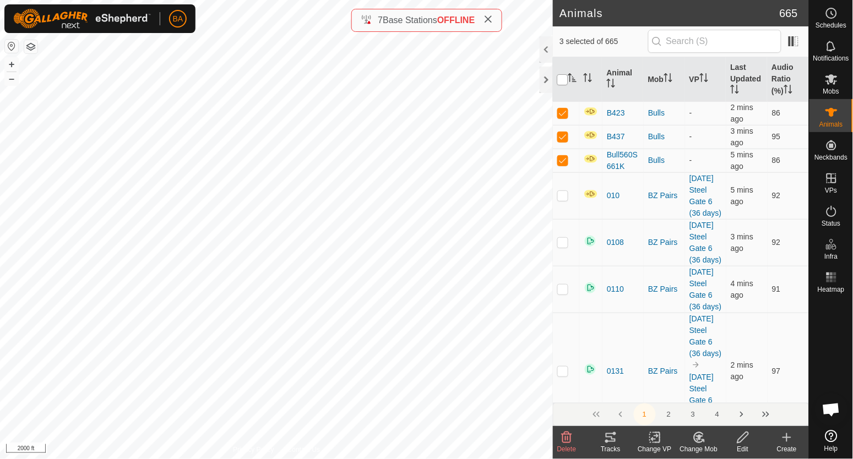
checkbox input "true"
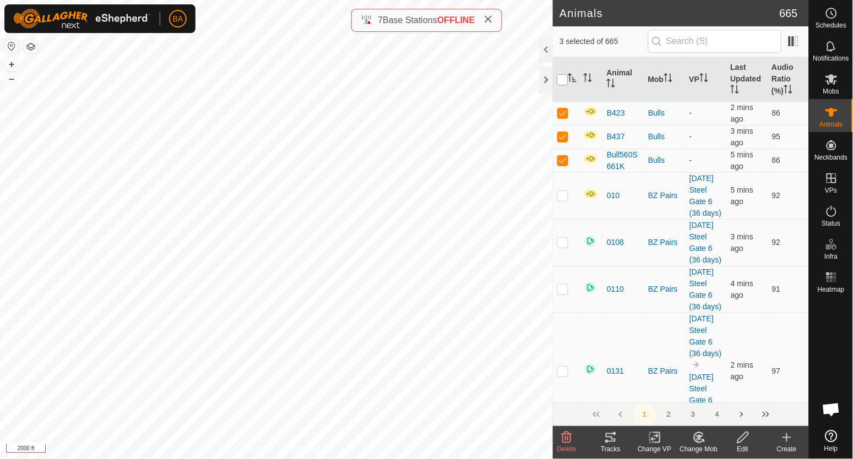
checkbox input "true"
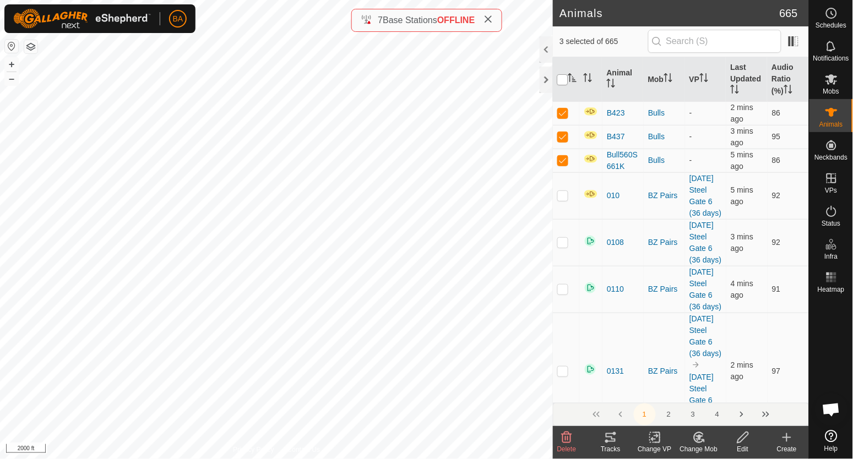
checkbox input "true"
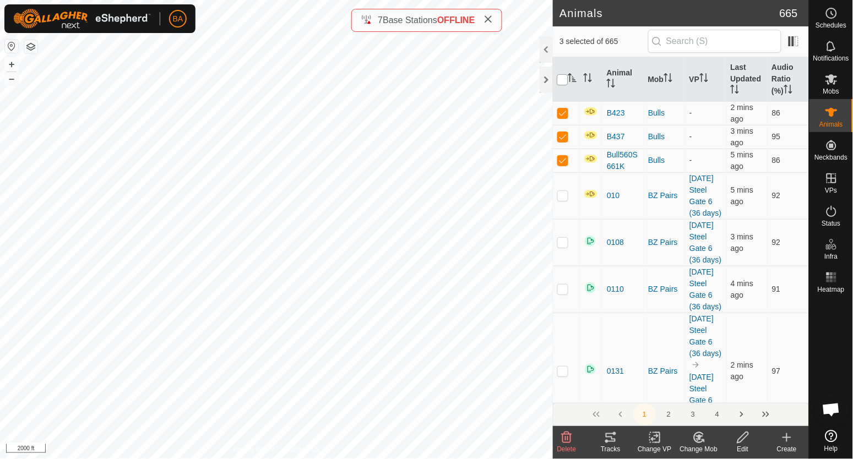
checkbox input "true"
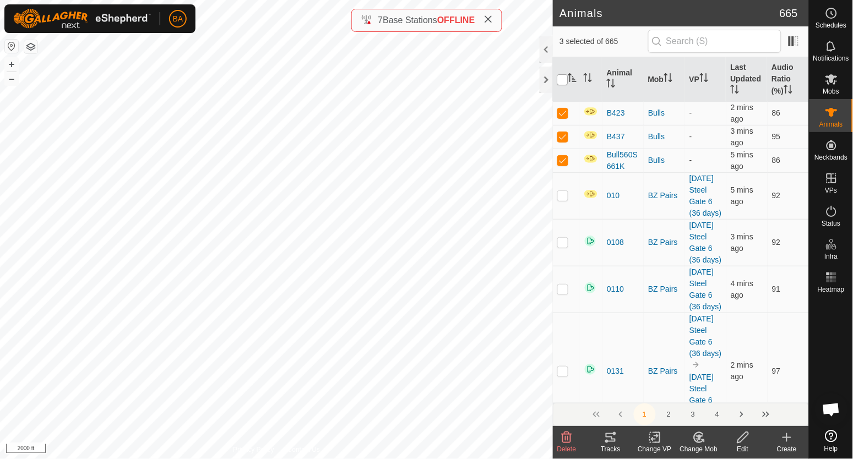
checkbox input "true"
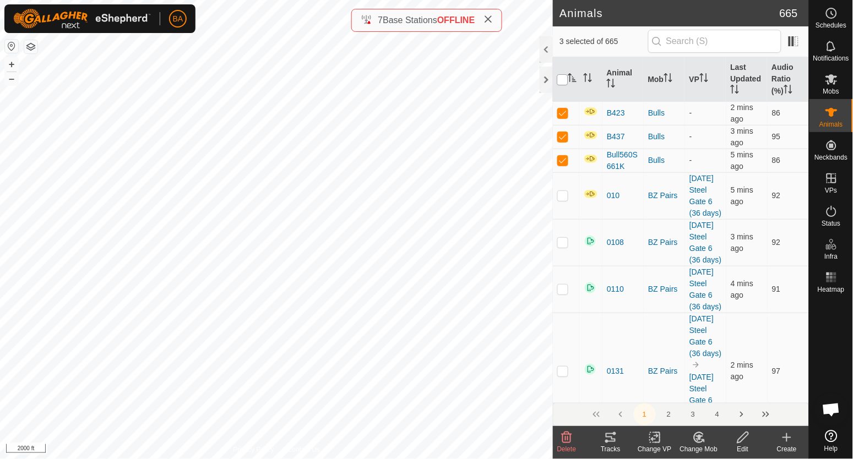
checkbox input "true"
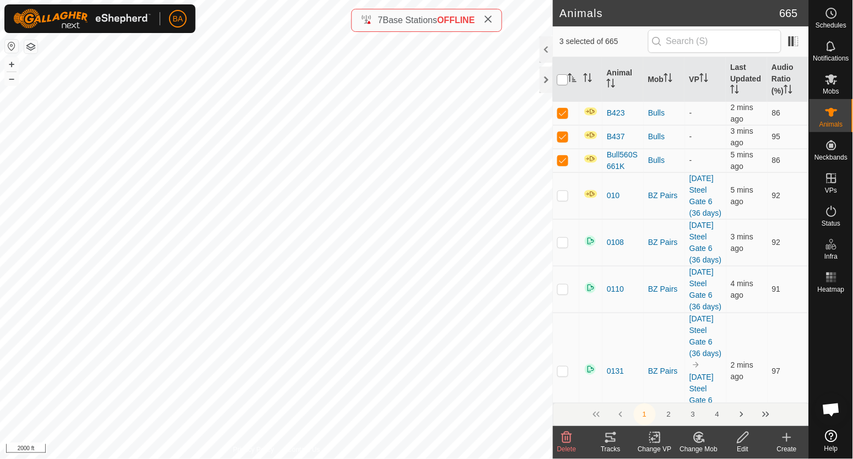
checkbox input "true"
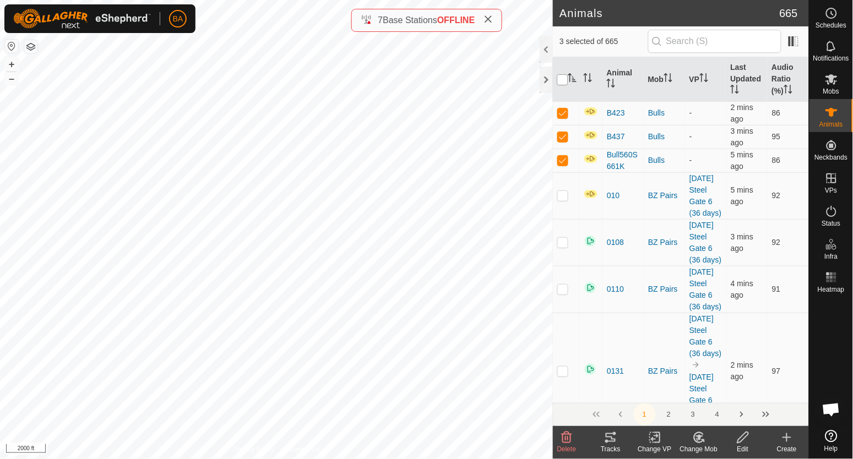
checkbox input "true"
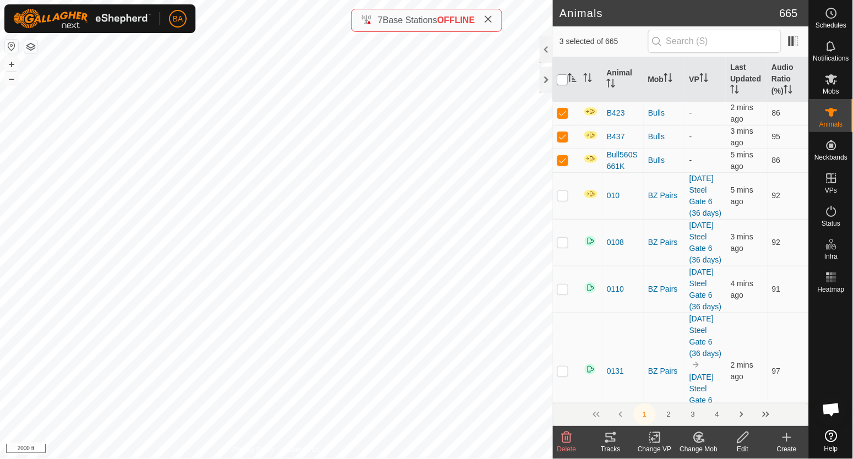
checkbox input "true"
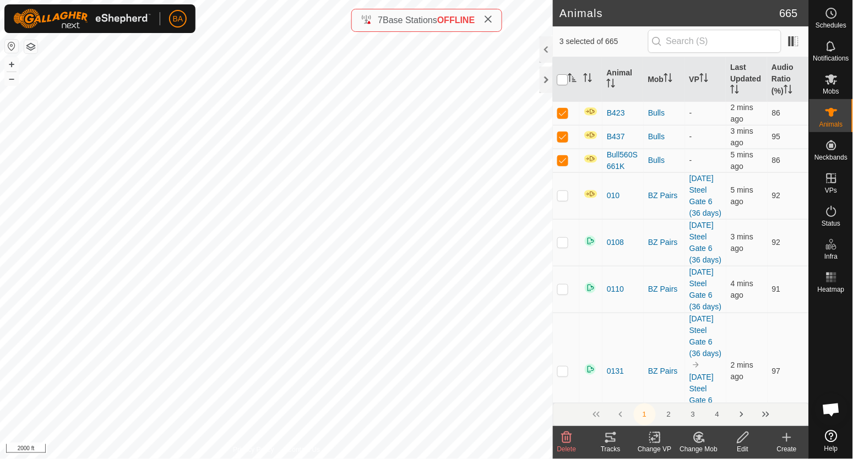
checkbox input "true"
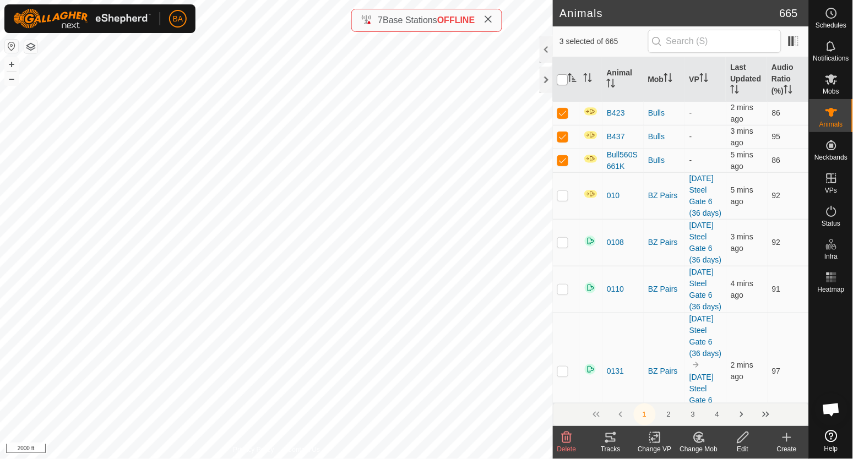
checkbox input "true"
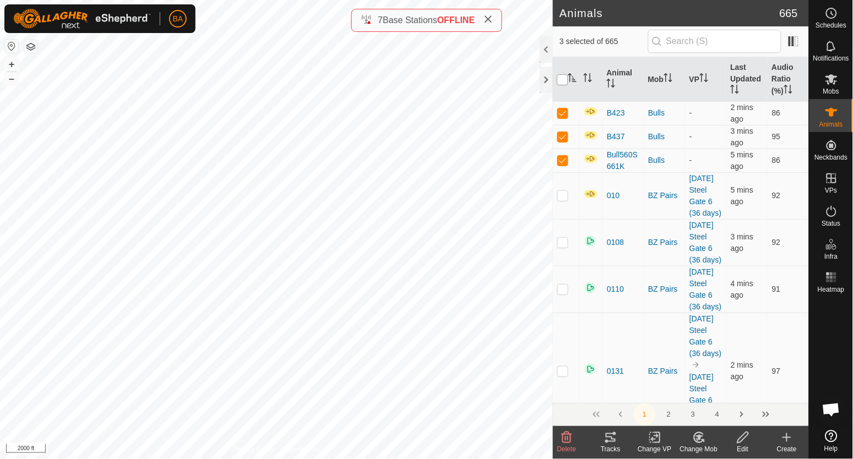
checkbox input "true"
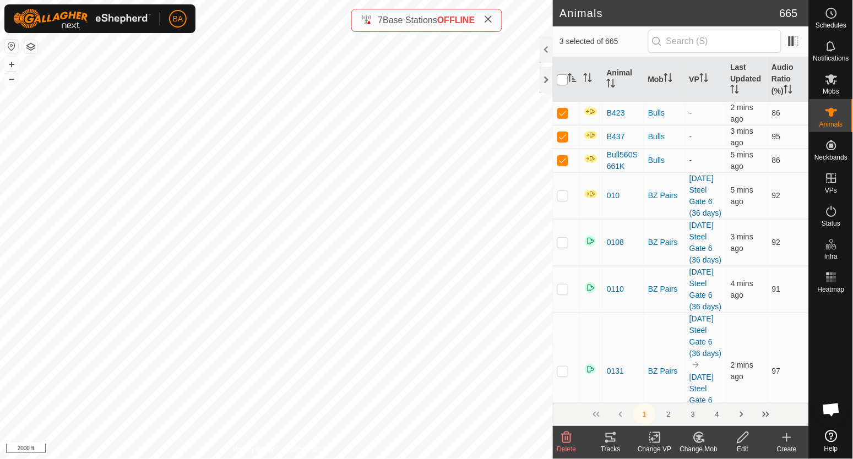
checkbox input "true"
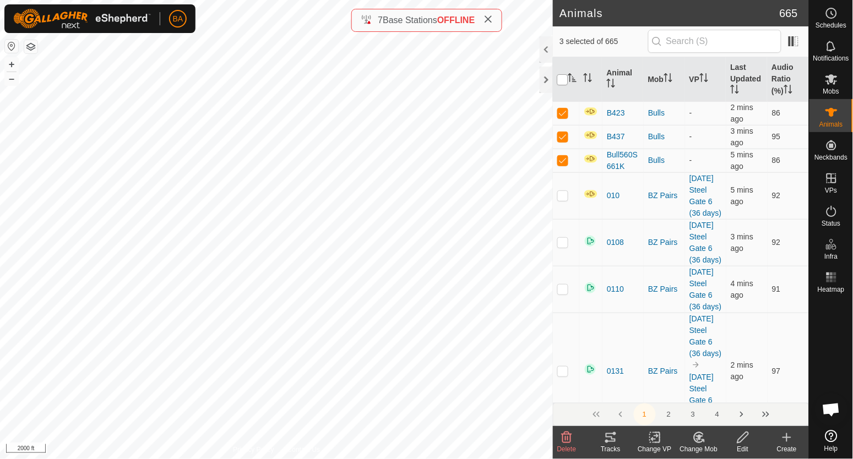
checkbox input "true"
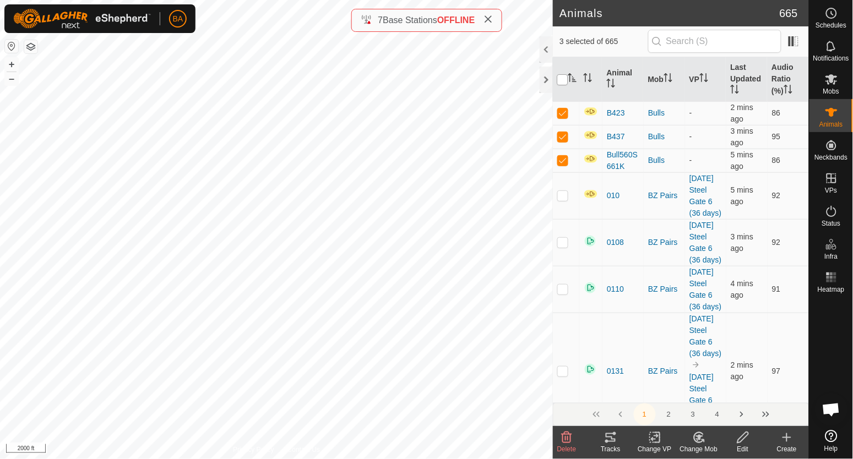
checkbox input "true"
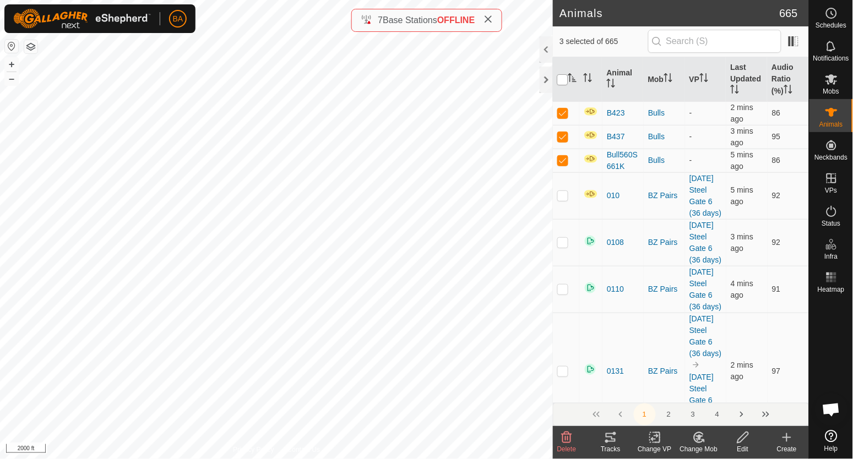
checkbox input "true"
click at [560, 80] on input "checkbox" at bounding box center [562, 79] width 11 height 11
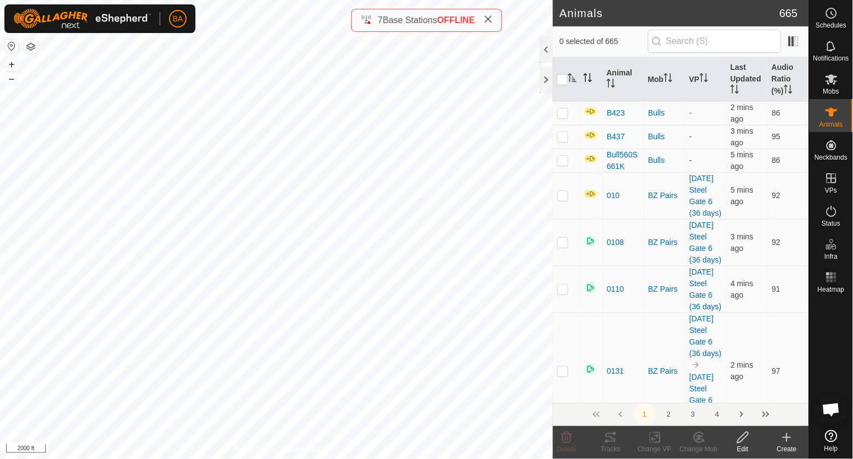
drag, startPoint x: 585, startPoint y: 79, endPoint x: 592, endPoint y: 84, distance: 8.7
click at [585, 78] on icon "Activate to sort" at bounding box center [588, 77] width 9 height 9
click at [589, 80] on icon "Activate to sort" at bounding box center [588, 77] width 9 height 9
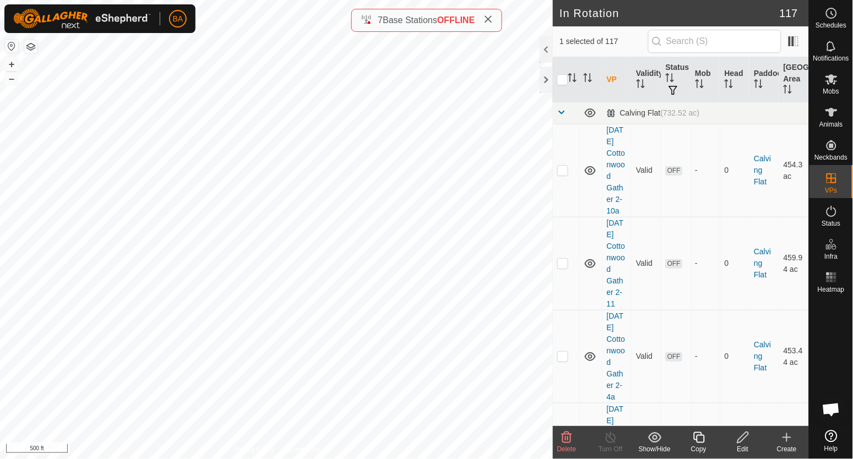
click at [696, 436] on icon at bounding box center [699, 437] width 14 height 13
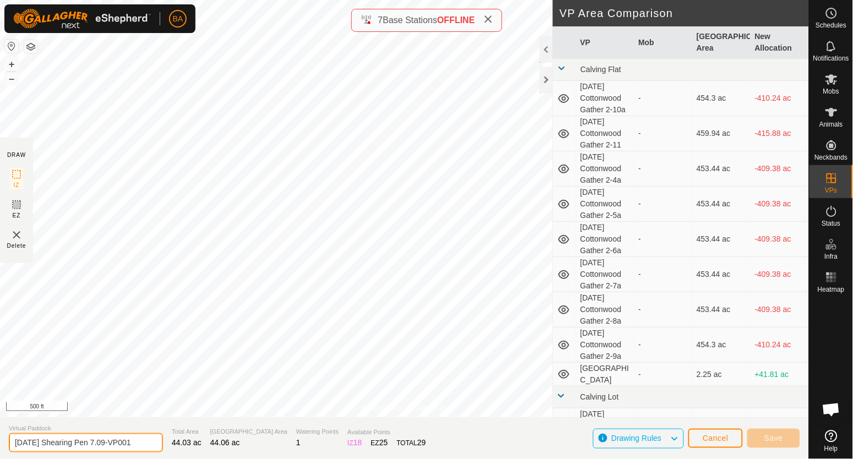
drag, startPoint x: 112, startPoint y: 445, endPoint x: 275, endPoint y: 449, distance: 162.5
click at [275, 449] on section "Virtual Paddock [DATE] Shearing Pen 7.09-VP001 Total Area 44.03 ac Grazing Area…" at bounding box center [404, 438] width 809 height 42
type input "[DATE] Shearing Pen 7.10"
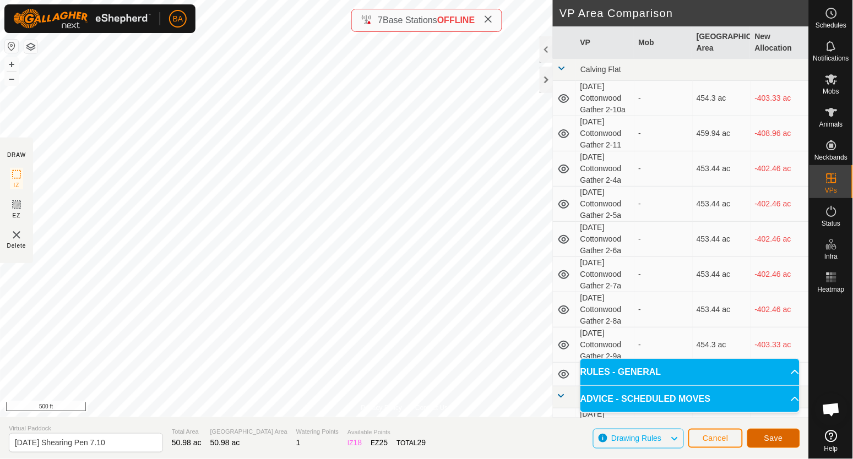
click at [789, 435] on button "Save" at bounding box center [773, 438] width 53 height 19
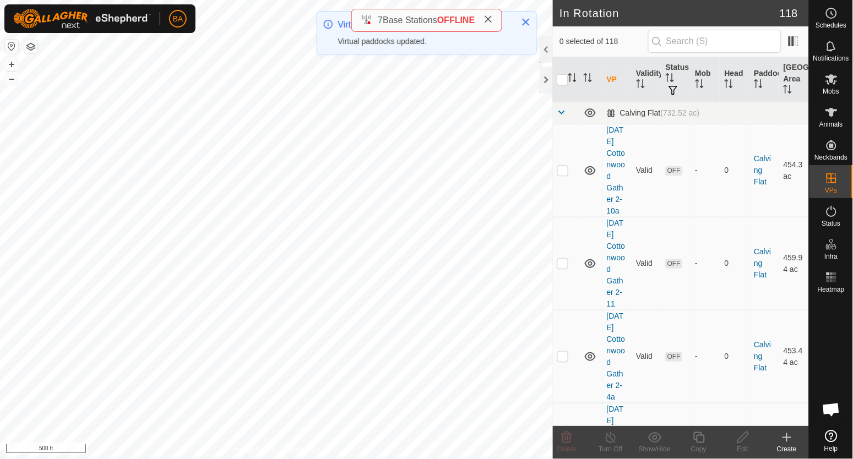
checkbox input "true"
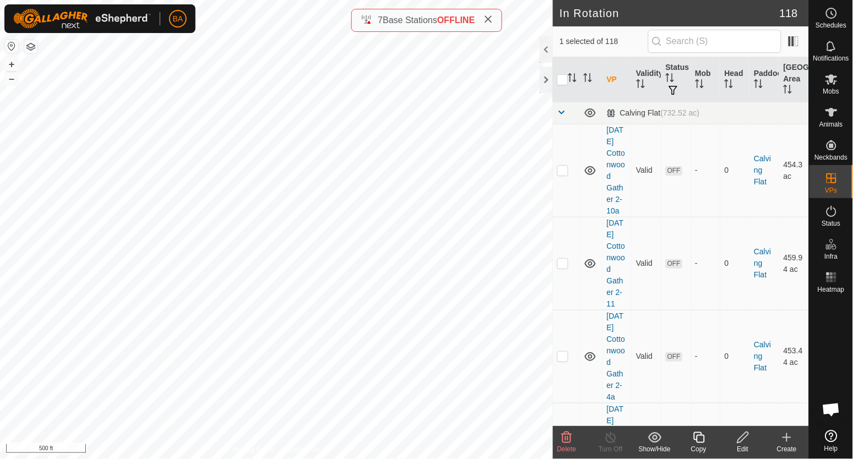
checkbox input "true"
checkbox input "false"
checkbox input "true"
click at [700, 440] on icon at bounding box center [699, 437] width 14 height 13
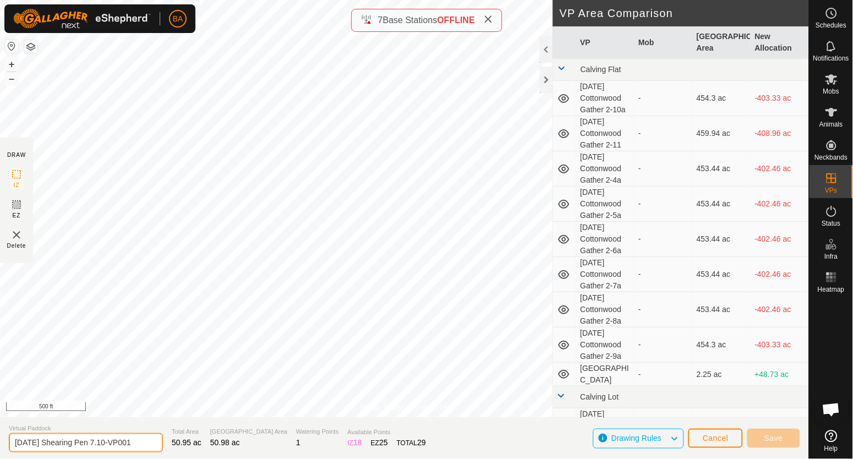
drag, startPoint x: 116, startPoint y: 444, endPoint x: 242, endPoint y: 455, distance: 126.0
click at [242, 455] on section "Virtual Paddock [DATE] Shearing Pen 7.10-VP001 Total Area 50.95 ac Grazing Area…" at bounding box center [404, 438] width 809 height 42
type input "[DATE] Shearing Pen 7.11"
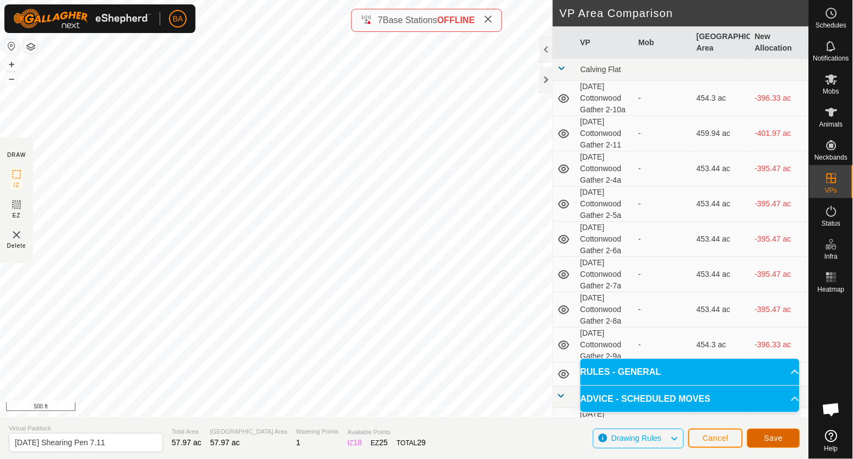
click at [756, 443] on button "Save" at bounding box center [773, 438] width 53 height 19
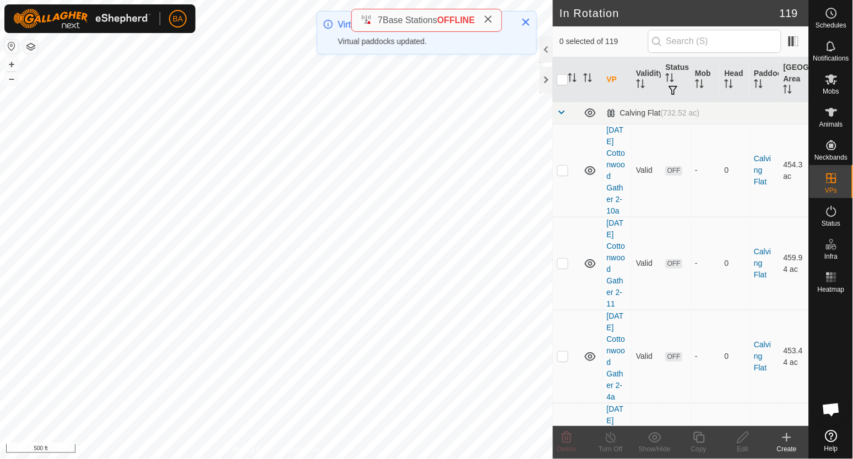
checkbox input "true"
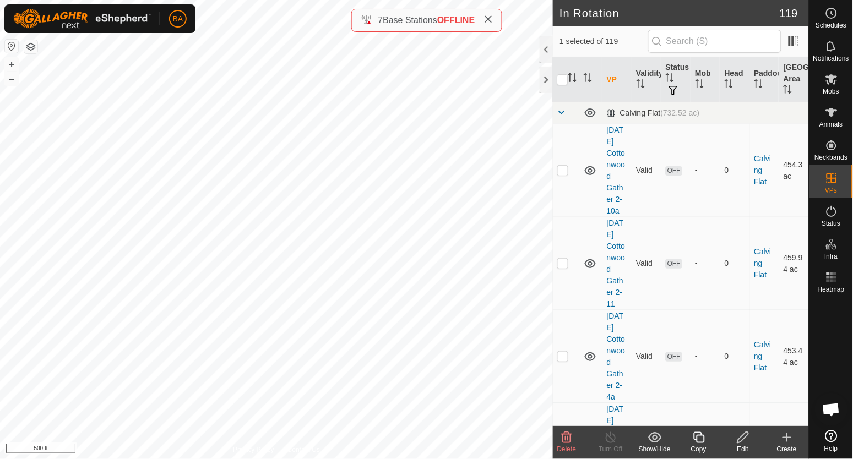
click at [697, 436] on icon at bounding box center [698, 437] width 11 height 11
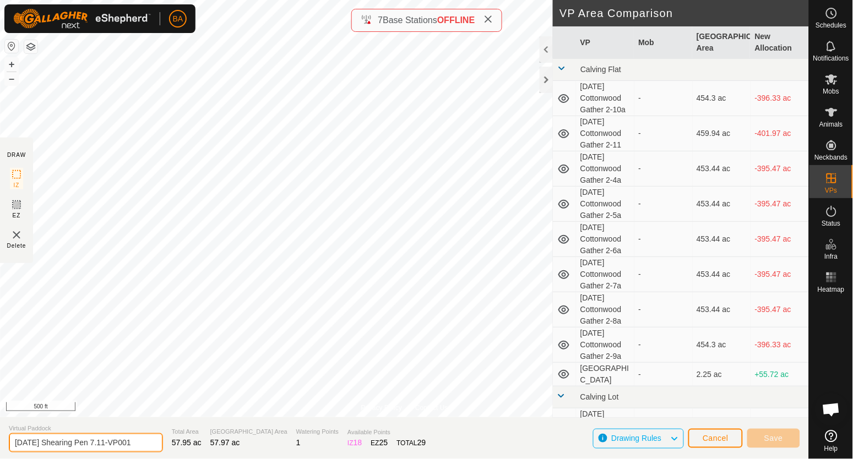
drag, startPoint x: 116, startPoint y: 444, endPoint x: 295, endPoint y: 452, distance: 179.1
click at [292, 452] on section "Virtual Paddock [DATE] Shearing Pen 7.11-VP001 Total Area 57.95 ac Grazing Area…" at bounding box center [404, 438] width 809 height 42
type input "[DATE] Shearing Pen 7.12"
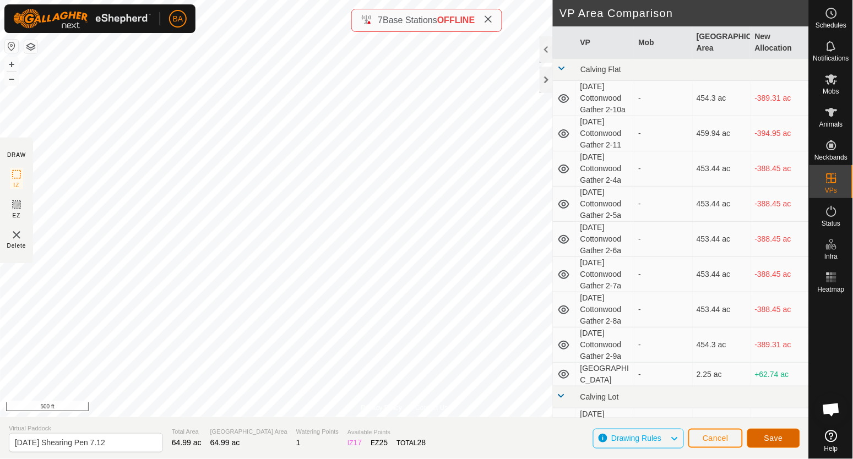
click at [775, 440] on span "Save" at bounding box center [773, 438] width 19 height 9
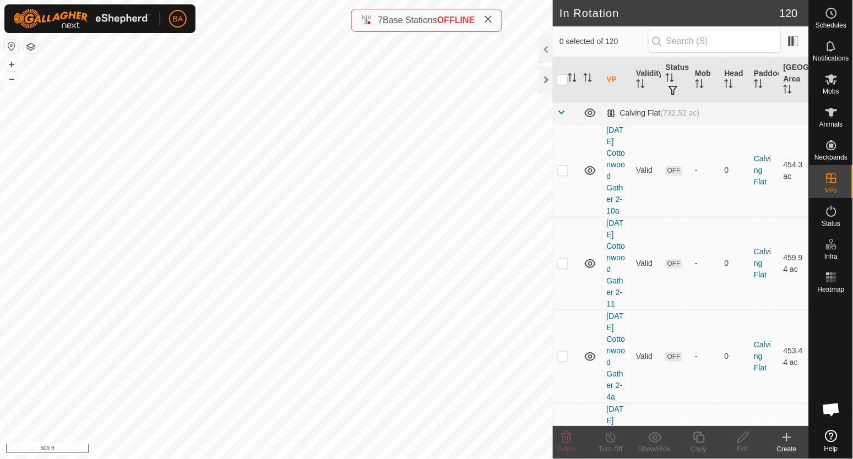
checkbox input "true"
click at [699, 448] on div "Copy" at bounding box center [699, 449] width 44 height 10
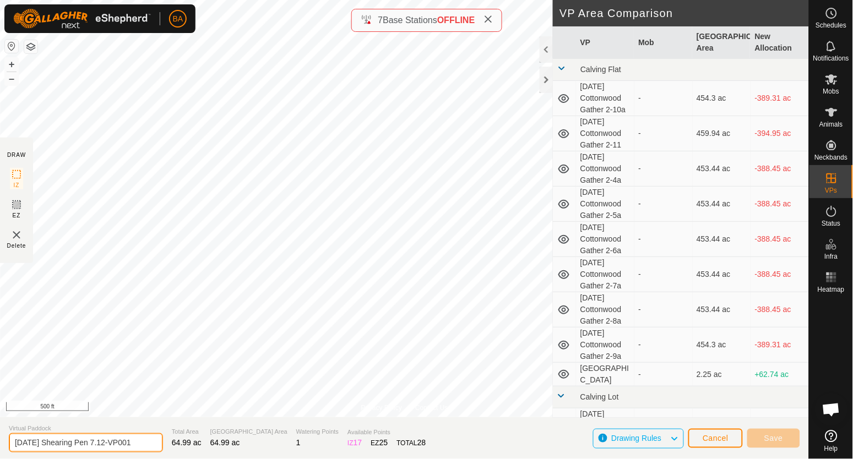
drag, startPoint x: 116, startPoint y: 445, endPoint x: 257, endPoint y: 449, distance: 141.0
click at [257, 449] on section "Virtual Paddock [DATE] Shearing Pen 7.12-VP001 Total Area 64.99 ac Grazing Area…" at bounding box center [404, 438] width 809 height 42
type input "[DATE] Shearing Pen 7.13"
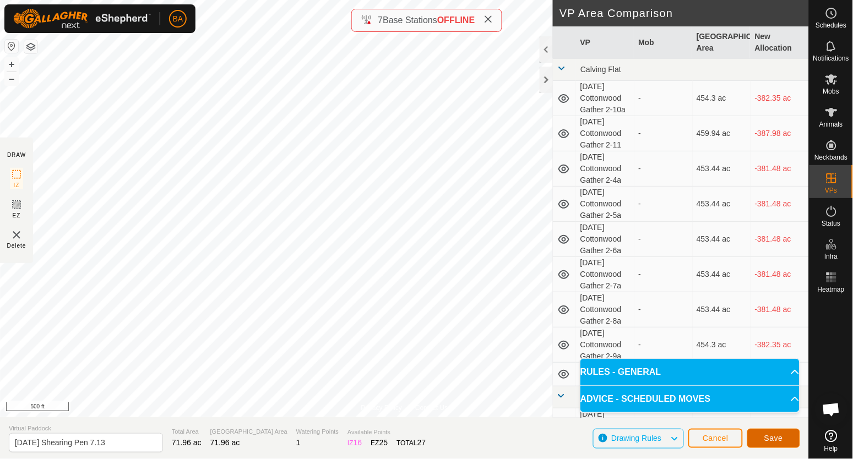
click at [766, 433] on button "Save" at bounding box center [773, 438] width 53 height 19
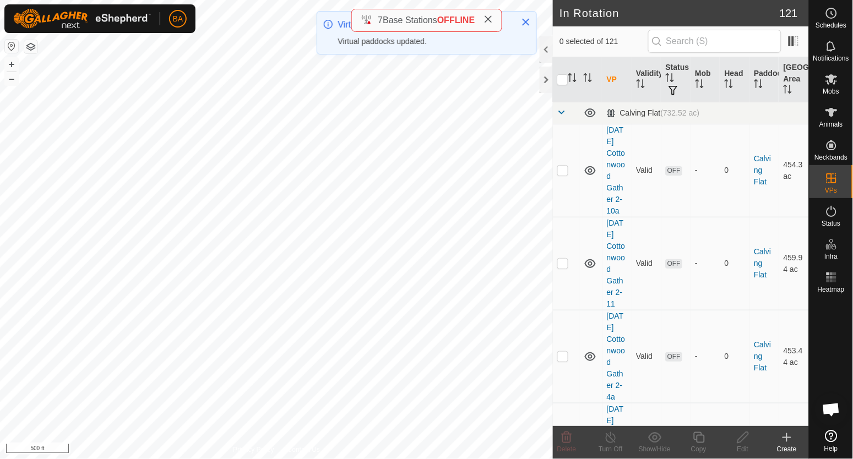
checkbox input "true"
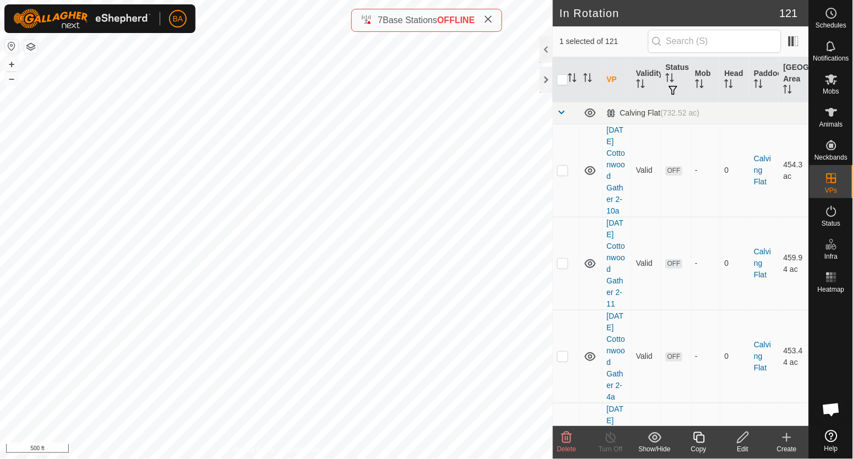
click at [702, 439] on icon at bounding box center [699, 437] width 14 height 13
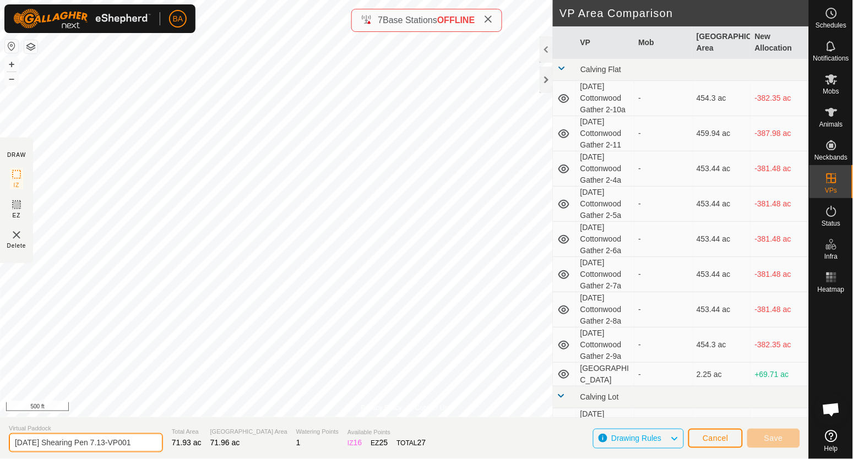
drag, startPoint x: 117, startPoint y: 443, endPoint x: 307, endPoint y: 442, distance: 190.5
click at [304, 444] on section "Virtual Paddock [DATE] Shearing Pen 7.13-VP001 Total Area 71.93 ac Grazing Area…" at bounding box center [404, 438] width 809 height 42
type input "[DATE] Shearing Pen 7.14"
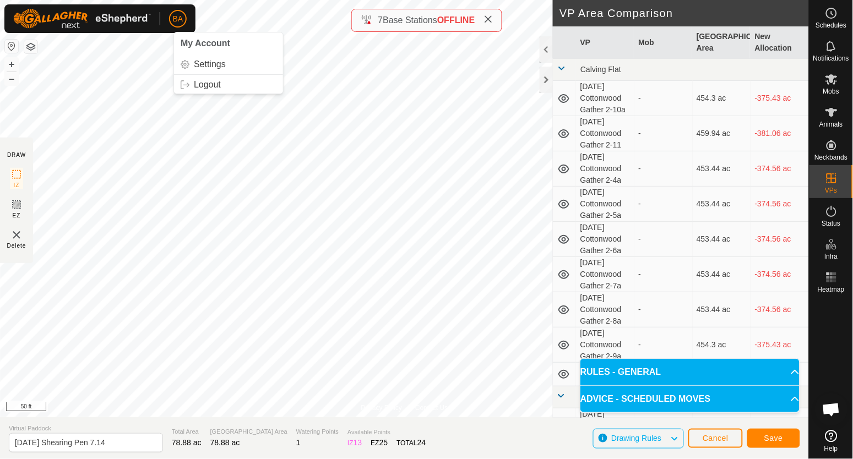
click at [158, 0] on html "BA My Account Settings Logout Schedules Notifications Mobs Animals Neckbands VP…" at bounding box center [426, 229] width 853 height 459
click at [759, 440] on button "Save" at bounding box center [773, 438] width 53 height 19
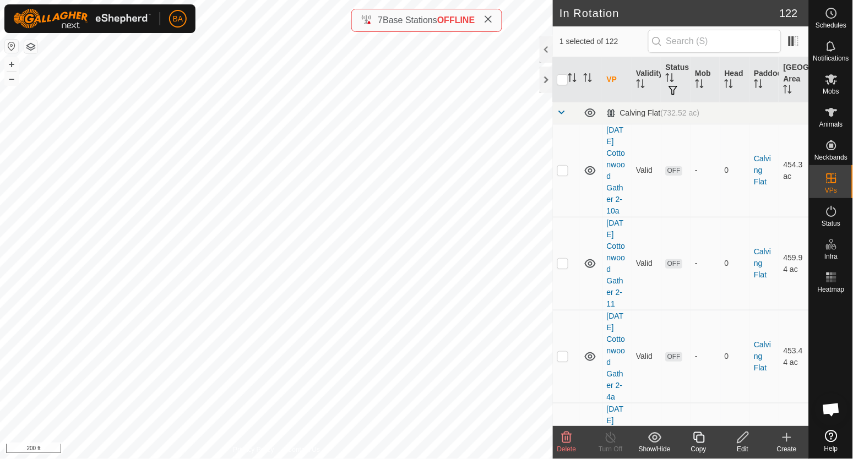
checkbox input "true"
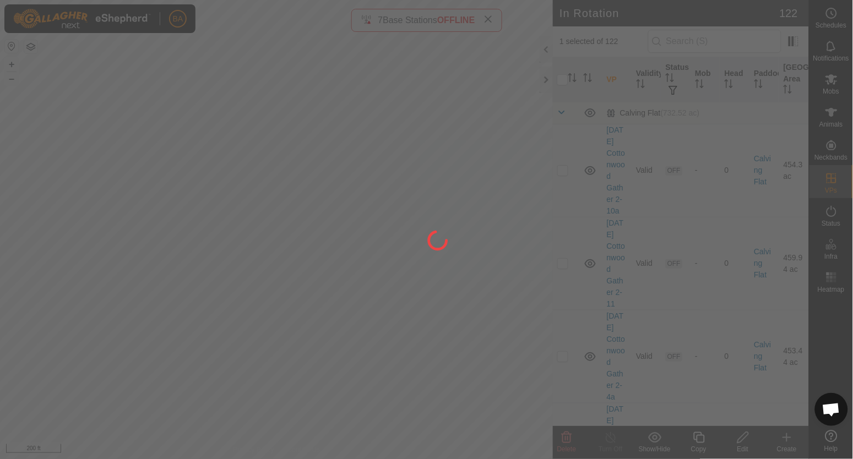
drag, startPoint x: 747, startPoint y: 443, endPoint x: 705, endPoint y: 412, distance: 51.6
click at [747, 442] on div at bounding box center [426, 229] width 853 height 459
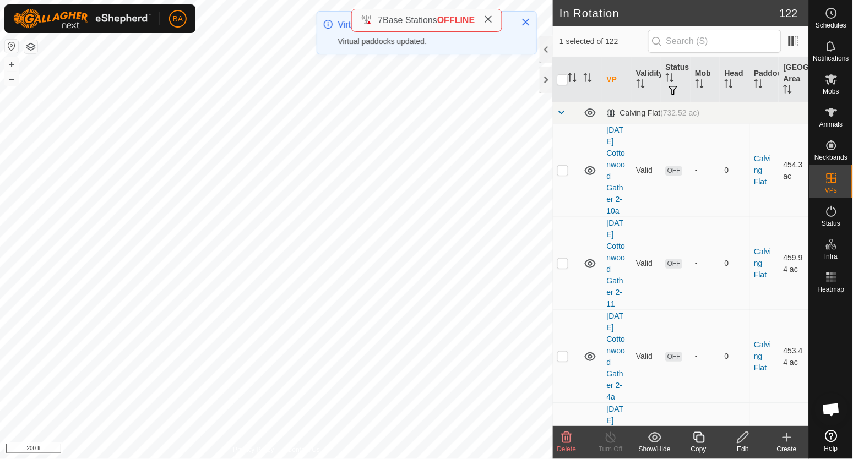
click at [744, 439] on icon at bounding box center [742, 437] width 11 height 11
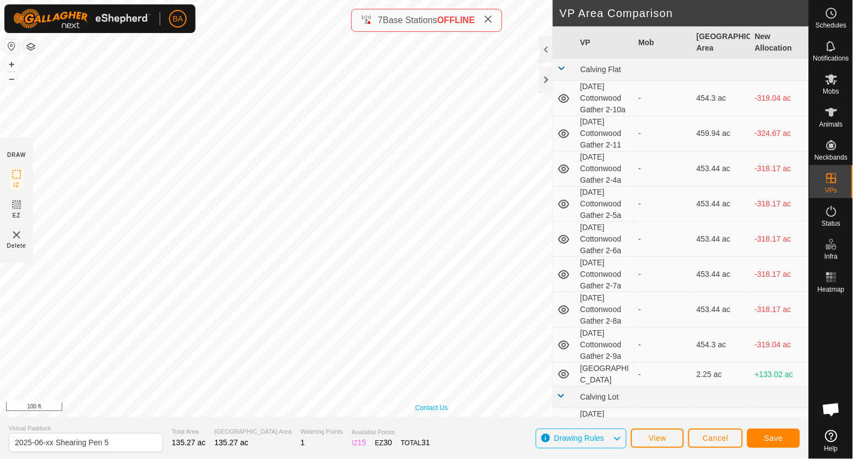
click at [388, 424] on div "Privacy Policy Contact Us Status: OFF Type: Inclusion Zone + – ⇧ i 100 ft DRAW …" at bounding box center [404, 229] width 809 height 459
click at [371, 426] on div "Privacy Policy Contact Us Status: OFF Type: Inclusion Zone + – ⇧ i 50 ft DRAW I…" at bounding box center [404, 229] width 809 height 459
click at [398, 459] on html "BA Schedules Notifications Mobs Animals Neckbands VPs Status Infra Heatmap Help…" at bounding box center [426, 229] width 853 height 459
click at [361, 459] on html "BA Schedules Notifications Mobs Animals Neckbands VPs Status Infra Heatmap Help…" at bounding box center [426, 229] width 853 height 459
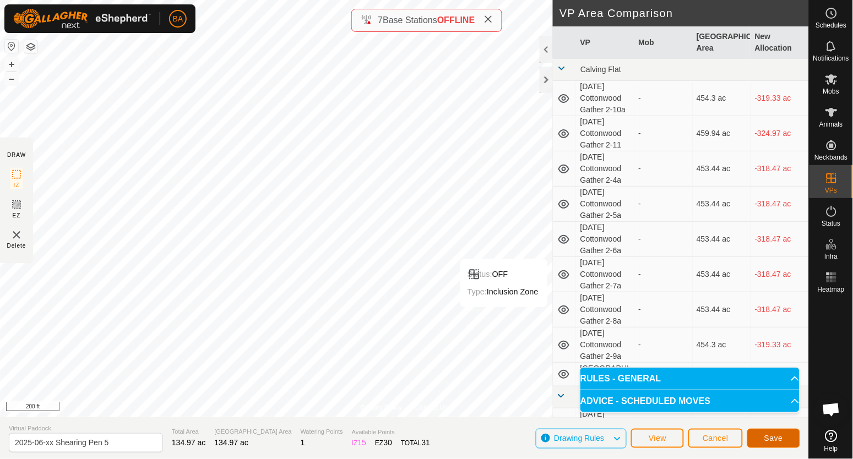
click at [772, 434] on span "Save" at bounding box center [773, 438] width 19 height 9
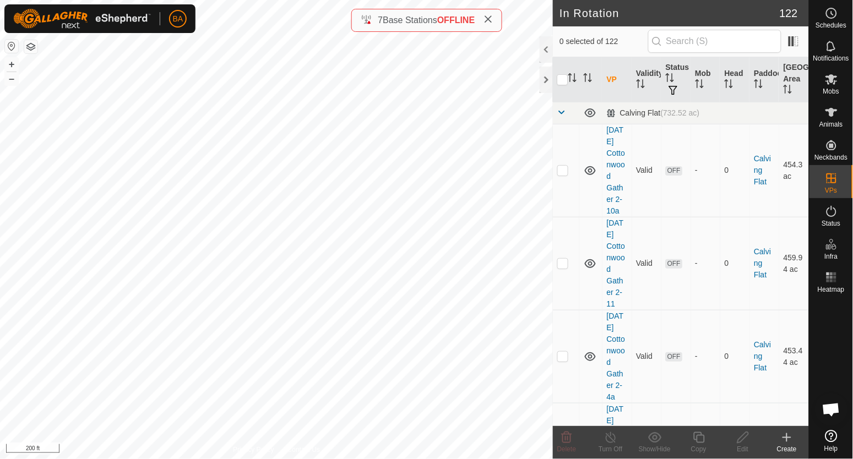
checkbox input "true"
click at [700, 444] on div "Copy" at bounding box center [699, 449] width 44 height 10
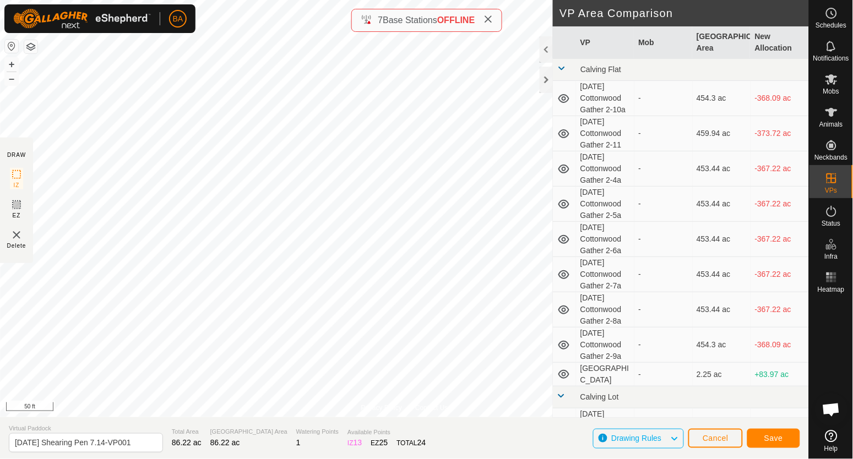
click at [130, 19] on div "BA Schedules Notifications Mobs Animals Neckbands VPs Status Infra Heatmap Help…" at bounding box center [426, 229] width 853 height 459
click at [771, 440] on span "Save" at bounding box center [773, 438] width 19 height 9
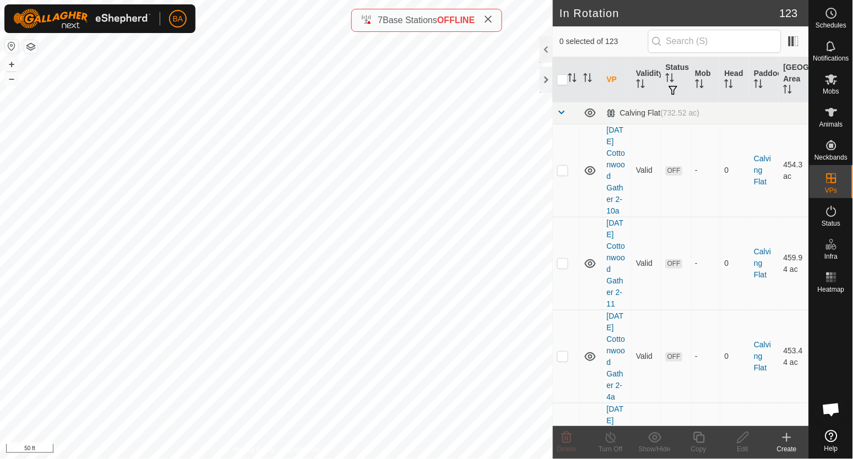
checkbox input "true"
click at [739, 431] on icon at bounding box center [743, 437] width 14 height 13
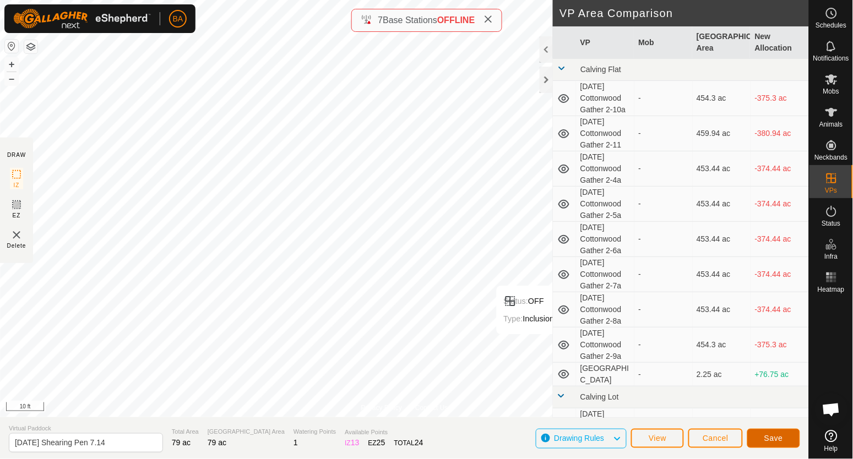
click at [785, 440] on button "Save" at bounding box center [773, 438] width 53 height 19
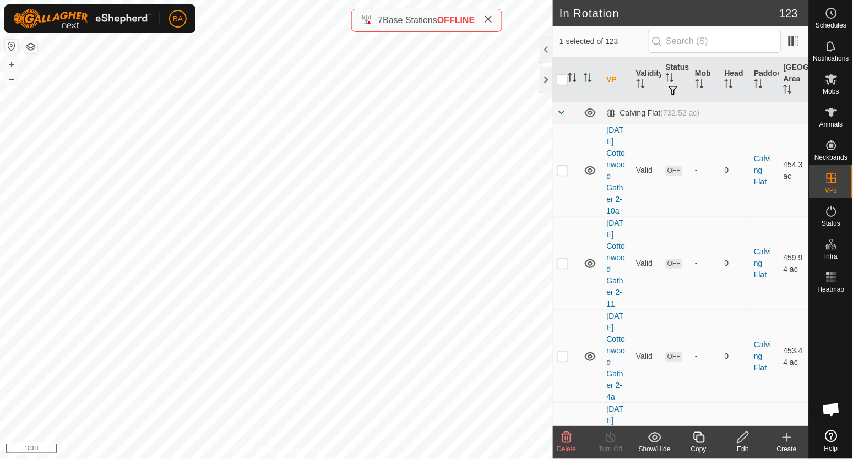
checkbox input "true"
click at [738, 439] on icon at bounding box center [743, 437] width 14 height 13
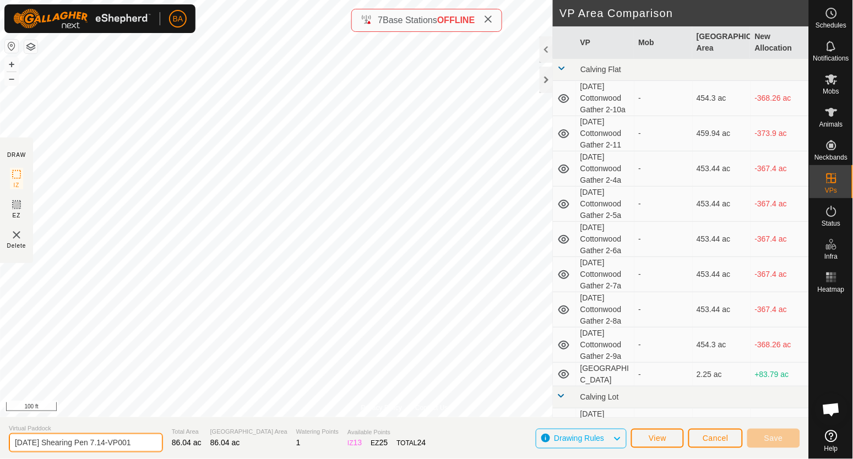
drag, startPoint x: 117, startPoint y: 440, endPoint x: 230, endPoint y: 435, distance: 112.4
click at [228, 439] on section "Virtual Paddock [DATE] Shearing Pen 7.14-VP001 Total Area 86.04 ac Grazing Area…" at bounding box center [404, 438] width 809 height 42
type input "[DATE] Shearing Pen 7.15"
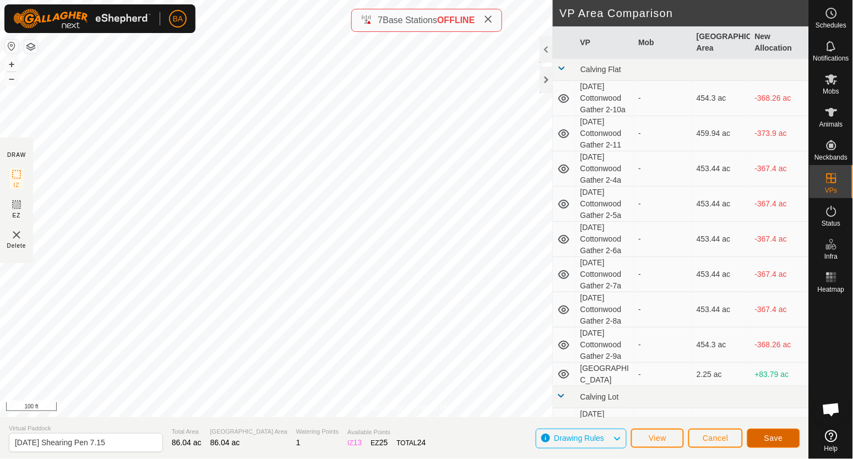
click at [753, 431] on button "Save" at bounding box center [773, 438] width 53 height 19
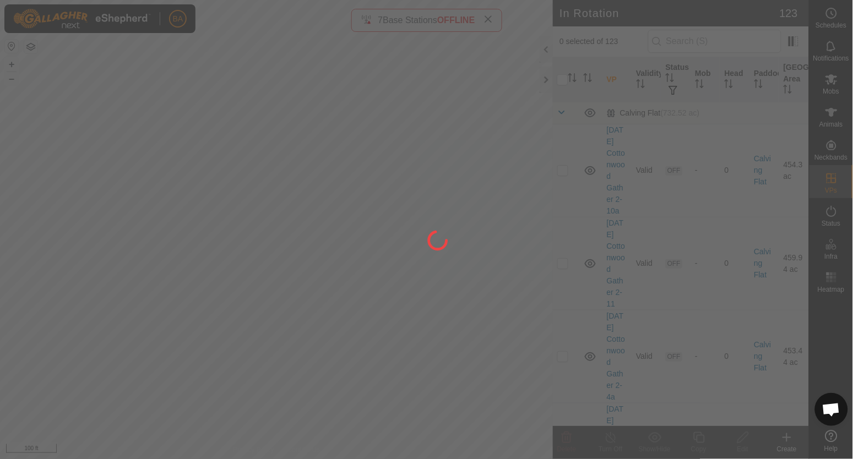
click at [277, 210] on div at bounding box center [426, 229] width 853 height 459
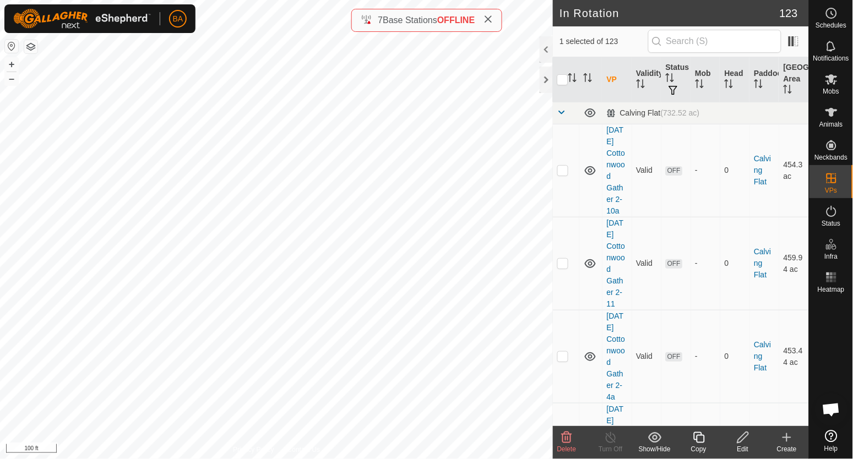
checkbox input "true"
click at [699, 441] on icon at bounding box center [699, 437] width 14 height 13
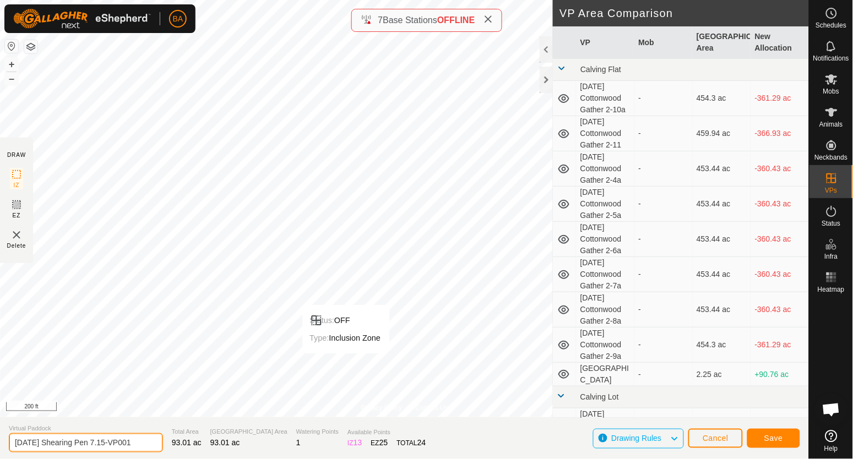
drag, startPoint x: 117, startPoint y: 445, endPoint x: 301, endPoint y: 443, distance: 184.4
click at [301, 443] on section "Virtual Paddock [DATE] Shearing Pen 7.15-VP001 Total Area 93.01 ac Grazing Area…" at bounding box center [404, 438] width 809 height 42
type input "[DATE] Shearing Pen 7.16"
click at [753, 438] on button "Save" at bounding box center [773, 438] width 53 height 19
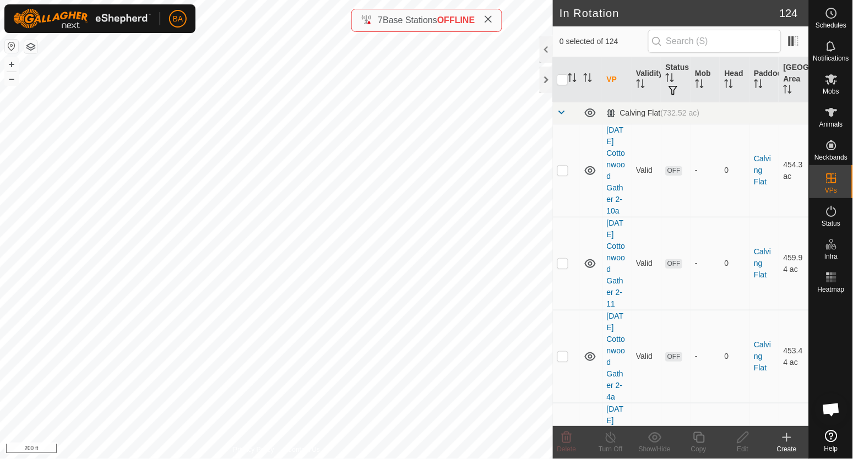
checkbox input "true"
click at [701, 438] on icon at bounding box center [699, 437] width 14 height 13
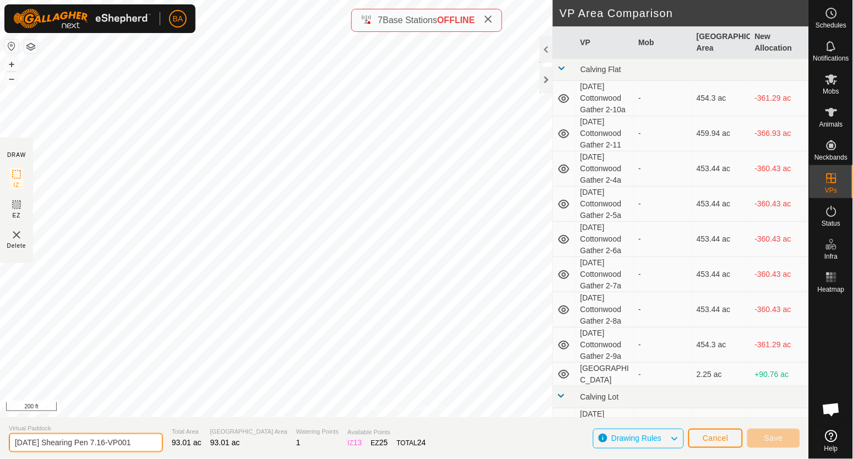
drag, startPoint x: 117, startPoint y: 443, endPoint x: 332, endPoint y: 455, distance: 215.6
click at [324, 457] on section "Virtual Paddock [DATE] Shearing Pen 7.16-VP001 Total Area 93.01 ac Grazing Area…" at bounding box center [404, 438] width 809 height 42
type input "[DATE] Shearing Pen 7.17"
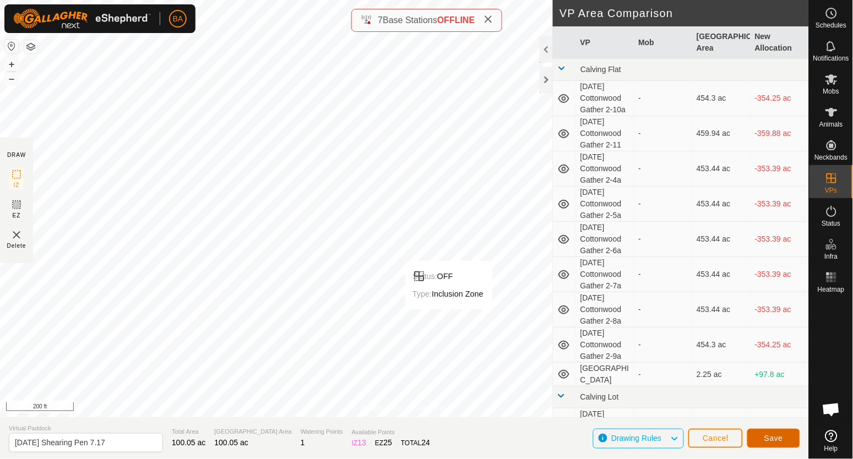
click at [771, 444] on button "Save" at bounding box center [773, 438] width 53 height 19
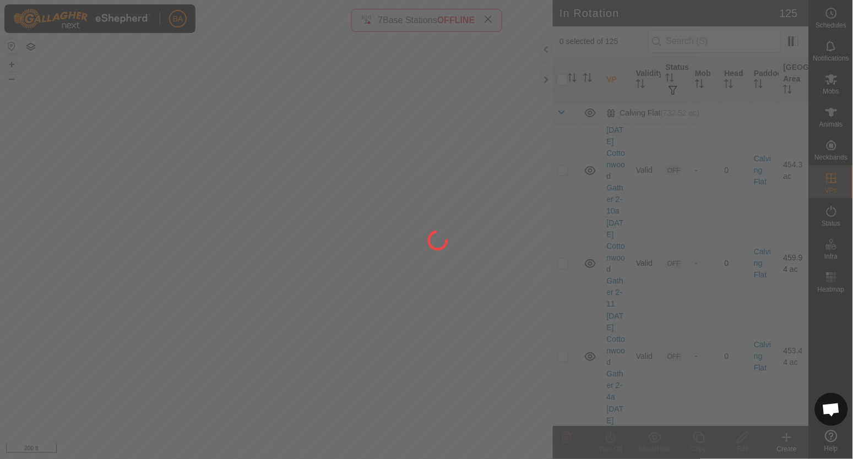
checkbox input "true"
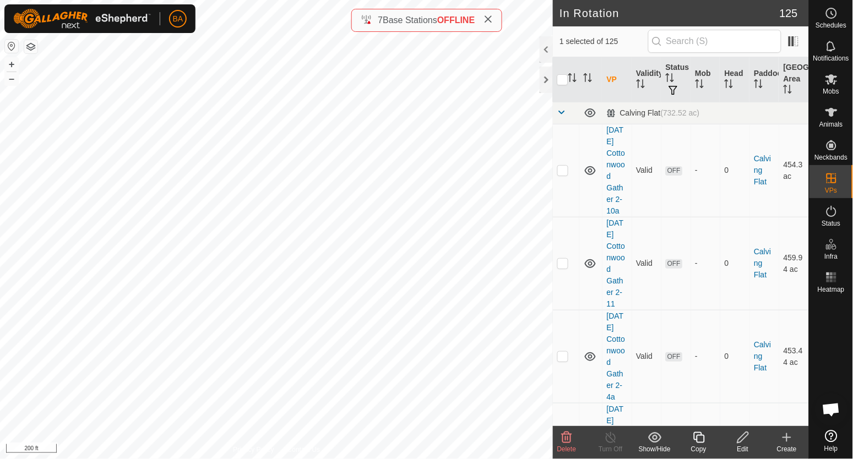
click at [695, 434] on icon at bounding box center [699, 437] width 14 height 13
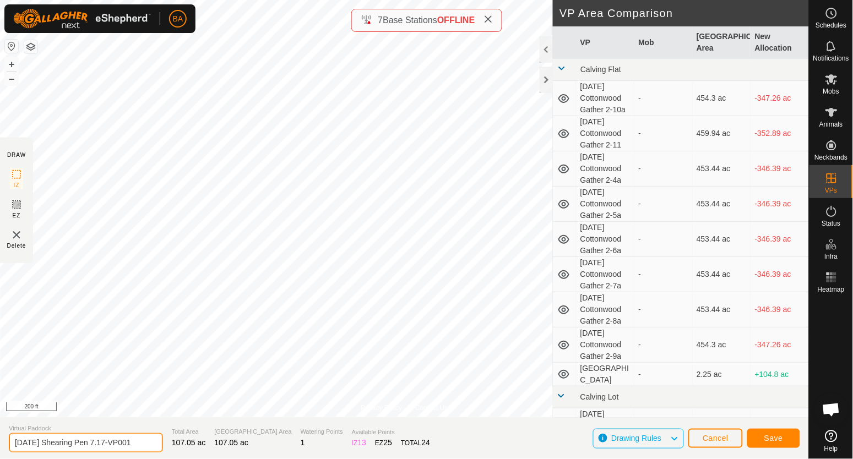
drag, startPoint x: 117, startPoint y: 443, endPoint x: 208, endPoint y: 434, distance: 91.3
click at [208, 434] on section "Virtual Paddock [DATE] Shearing Pen 7.17-VP001 Total Area 107.05 ac Grazing Are…" at bounding box center [404, 438] width 809 height 42
type input "[DATE] Shearing Pen 7.18"
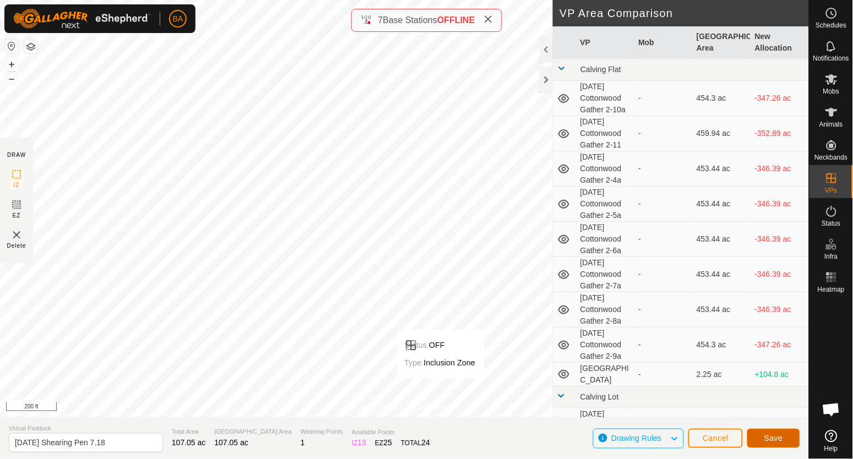
click at [776, 438] on span "Save" at bounding box center [773, 438] width 19 height 9
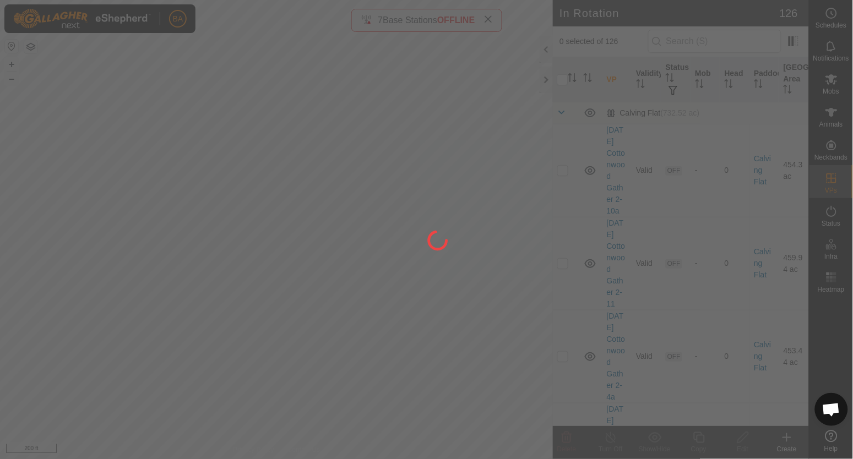
checkbox input "true"
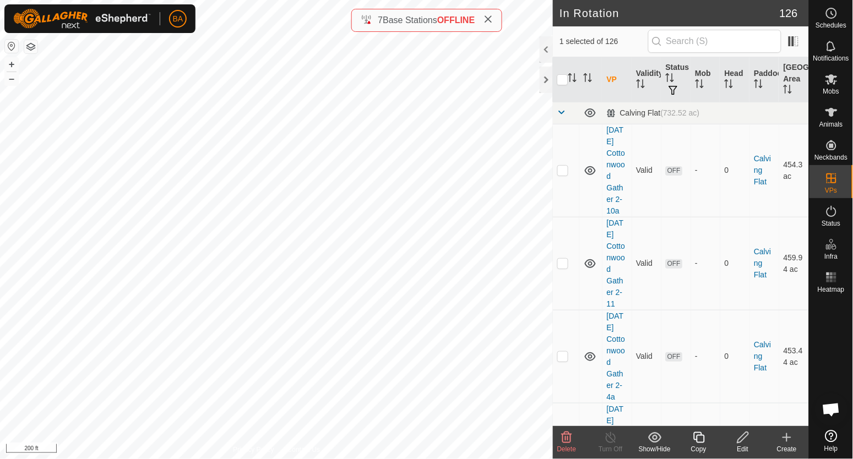
click at [702, 442] on icon at bounding box center [699, 437] width 14 height 13
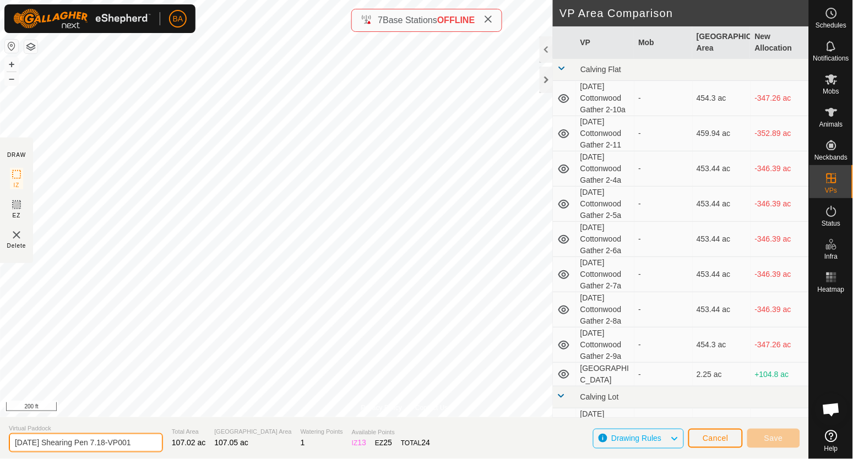
drag, startPoint x: 117, startPoint y: 441, endPoint x: 261, endPoint y: 433, distance: 144.5
click at [261, 433] on section "Virtual Paddock [DATE] Shearing Pen 7.18-VP001 Total Area 107.02 ac Grazing Are…" at bounding box center [404, 438] width 809 height 42
type input "[DATE] Shearing Pen 7.19"
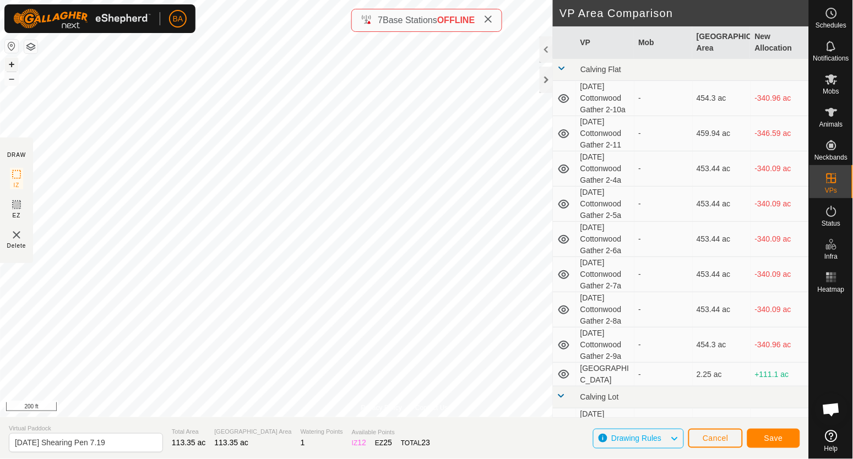
click at [10, 62] on button "+" at bounding box center [11, 64] width 13 height 13
click at [781, 445] on button "Save" at bounding box center [773, 438] width 53 height 19
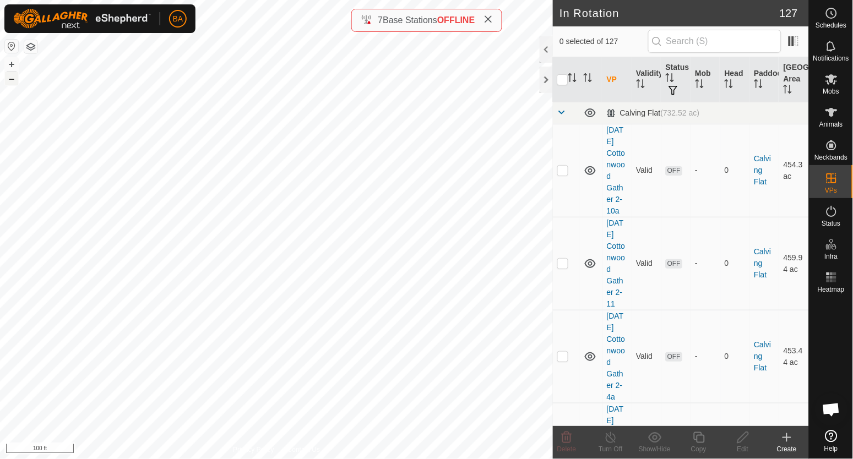
click at [10, 79] on button "–" at bounding box center [11, 78] width 13 height 13
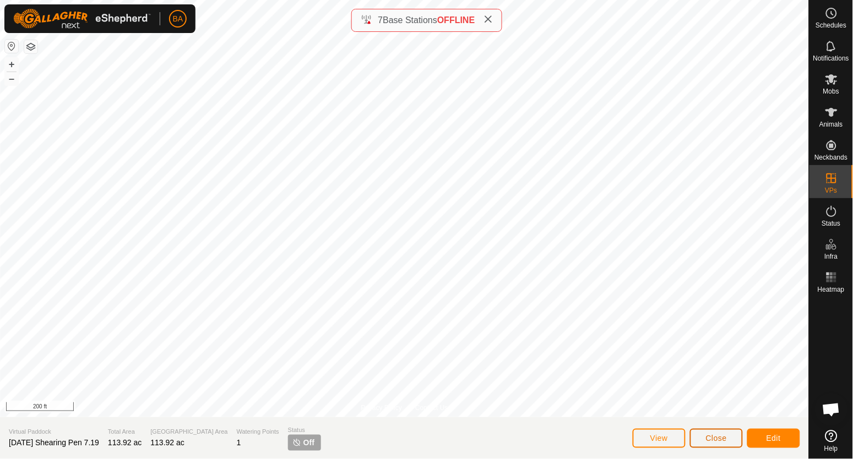
click at [721, 439] on span "Close" at bounding box center [716, 438] width 21 height 9
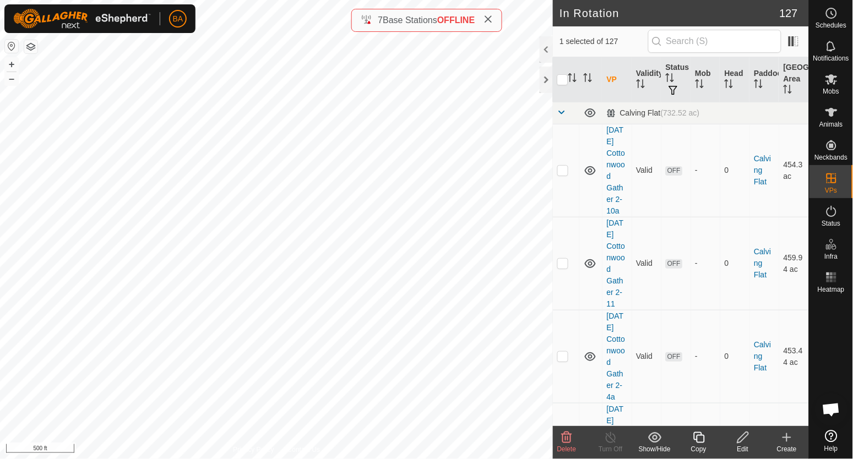
click at [698, 439] on icon at bounding box center [699, 437] width 14 height 13
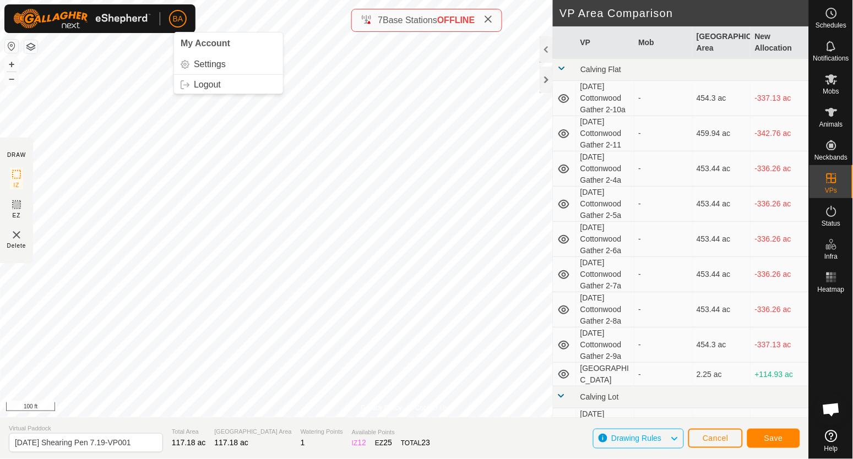
click at [174, 30] on div "BA My Account Settings Logout Schedules Notifications Mobs Animals Neckbands VP…" at bounding box center [426, 229] width 853 height 459
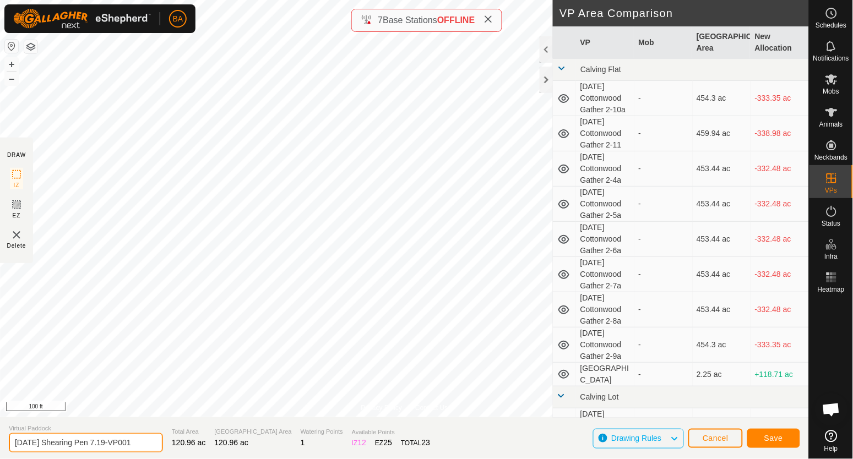
drag, startPoint x: 114, startPoint y: 443, endPoint x: 260, endPoint y: 444, distance: 146.5
click at [260, 444] on section "Virtual Paddock [DATE] Shearing Pen 7.19-VP001 Total Area 120.96 ac Grazing Are…" at bounding box center [404, 438] width 809 height 42
type input "[DATE] Shearing Pen 7.20"
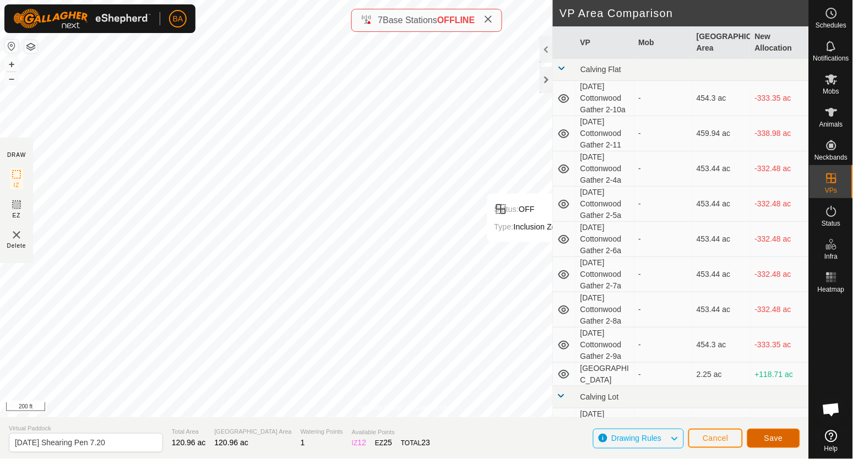
click at [789, 438] on button "Save" at bounding box center [773, 438] width 53 height 19
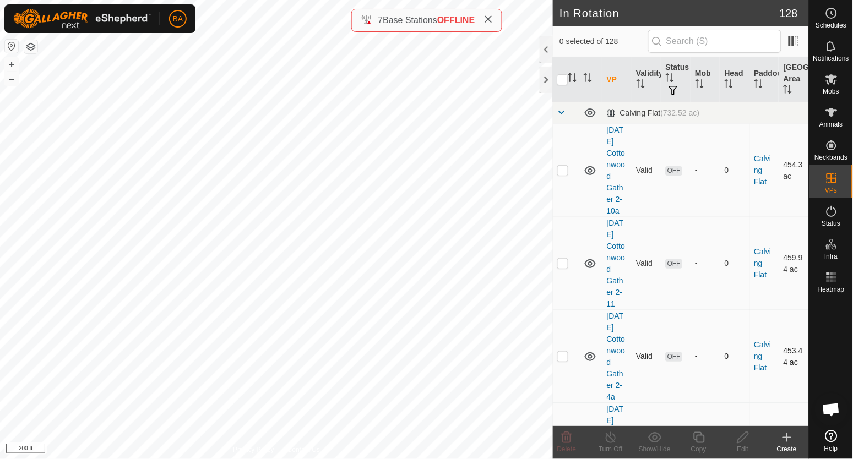
checkbox input "true"
click at [705, 439] on icon at bounding box center [699, 437] width 14 height 13
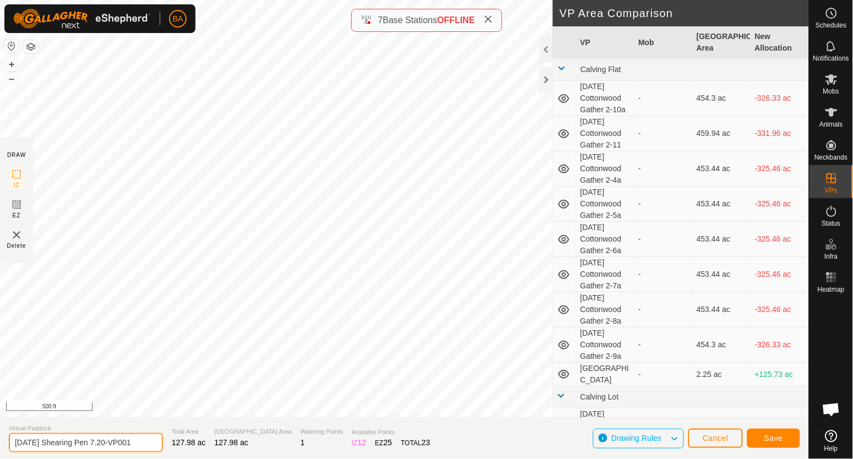
drag, startPoint x: 123, startPoint y: 443, endPoint x: 317, endPoint y: 459, distance: 194.4
click at [317, 459] on section "Virtual Paddock 2025-09-22 Shearing Pen 7.20-VP001 Total Area 127.98 ac Grazing…" at bounding box center [404, 438] width 809 height 42
type input "2025-09-22 Shearing Pen 7.21"
click at [778, 443] on button "Save" at bounding box center [773, 438] width 53 height 19
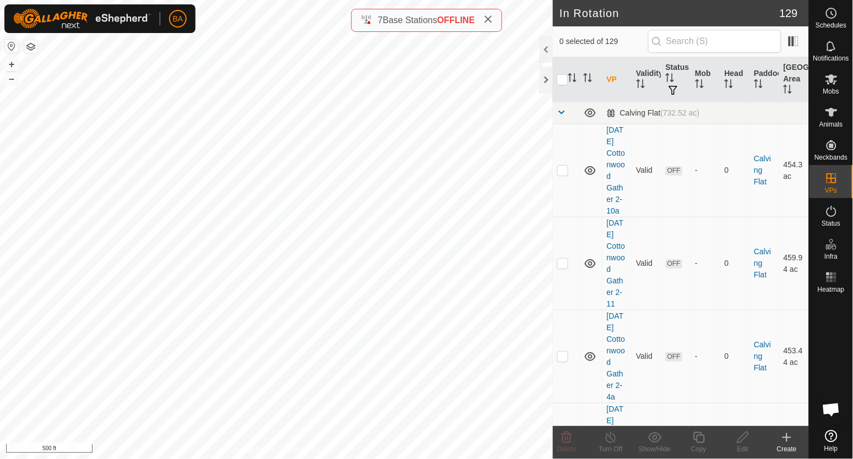
checkbox input "true"
click at [576, 79] on icon "Activate to sort" at bounding box center [572, 77] width 9 height 9
click at [565, 112] on span at bounding box center [561, 112] width 9 height 9
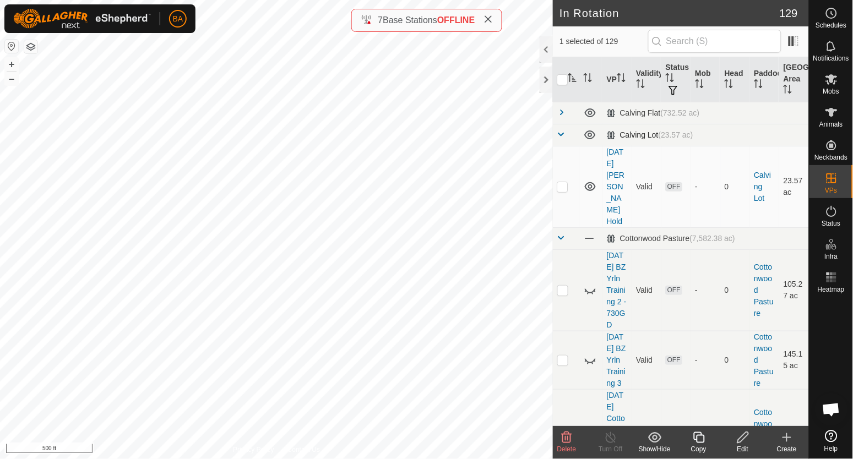
click at [564, 133] on span at bounding box center [561, 134] width 9 height 9
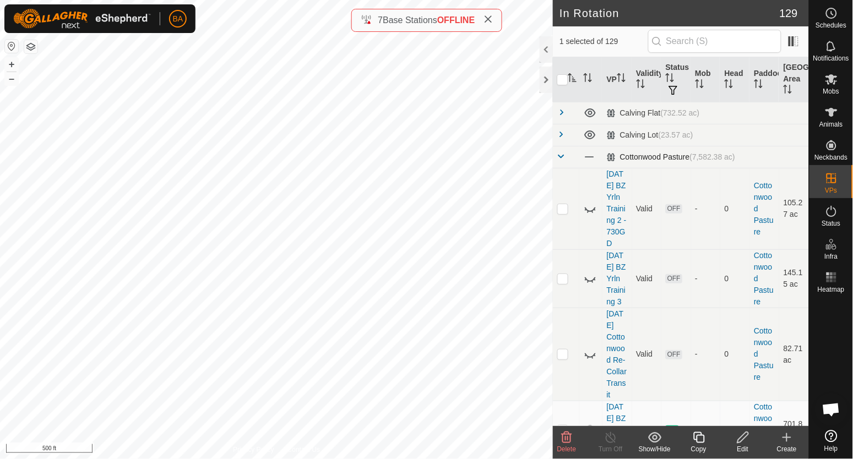
click at [565, 158] on span at bounding box center [561, 156] width 9 height 9
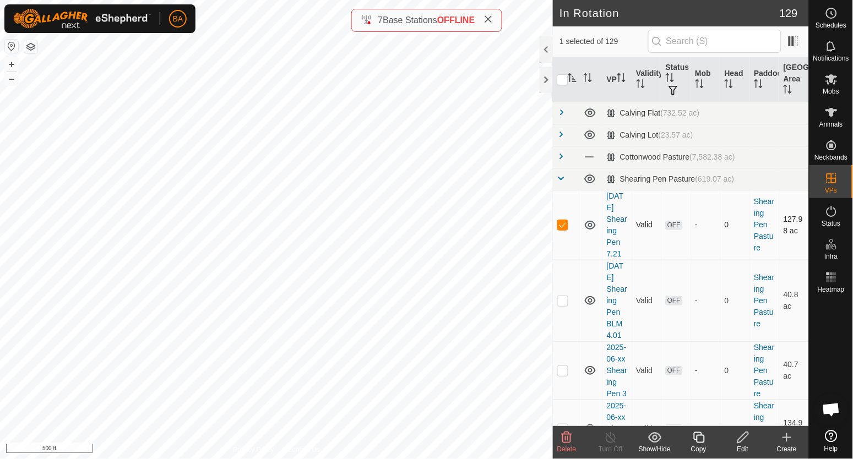
drag, startPoint x: 630, startPoint y: 265, endPoint x: 601, endPoint y: 204, distance: 67.7
click at [601, 204] on tr "2025-09-22 Shearing Pen 7.21 Valid OFF - 0 Shearing Pen Pasture 127.98 ac" at bounding box center [681, 225] width 256 height 70
copy link "2025-09-22 Shearing Pen 7.21"
click at [742, 444] on div "Edit" at bounding box center [743, 449] width 44 height 10
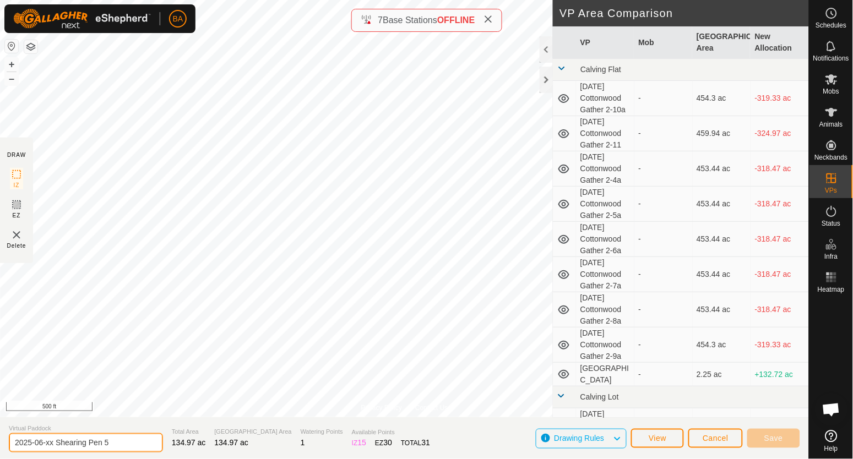
click at [117, 439] on input "2025-06-xx Shearing Pen 5" at bounding box center [86, 442] width 154 height 19
paste input "9-22 Shearing Pen 7.21"
drag, startPoint x: 118, startPoint y: 443, endPoint x: 143, endPoint y: 444, distance: 24.8
click at [143, 444] on input "2025-09-22 Shearing Pen 7.21" at bounding box center [86, 443] width 154 height 22
drag, startPoint x: 116, startPoint y: 444, endPoint x: 165, endPoint y: 448, distance: 49.1
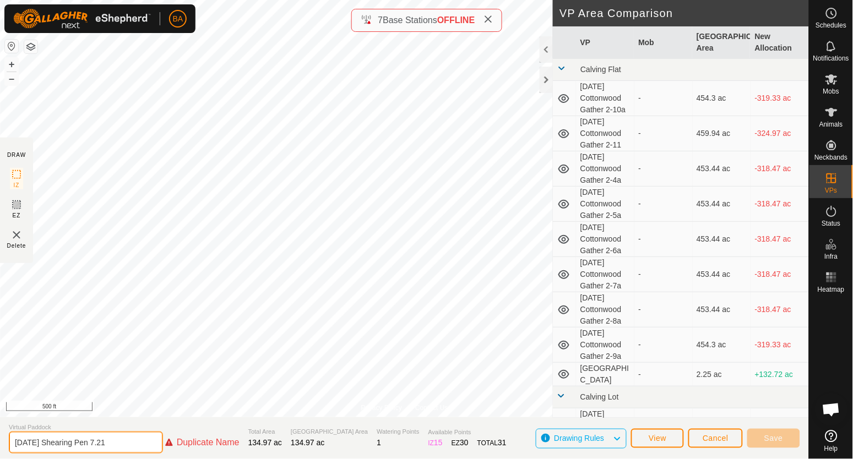
click at [165, 448] on div "2025-09-22 Shearing Pen 7.21 Duplicate Name" at bounding box center [124, 443] width 231 height 22
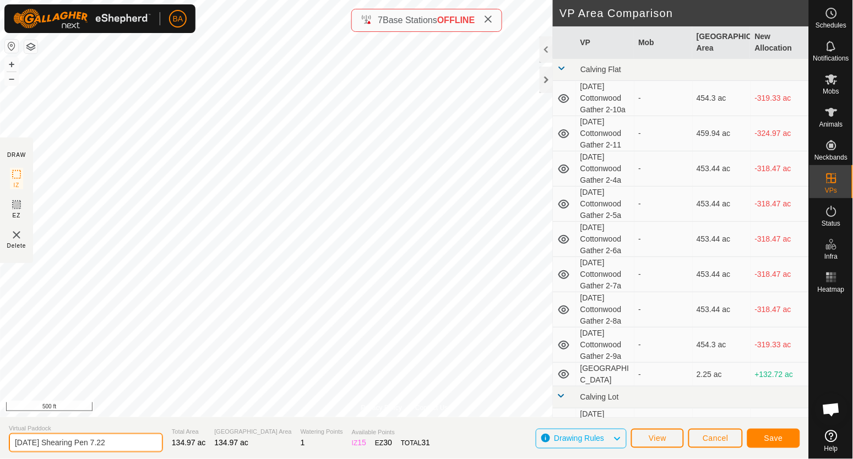
type input "2025-09-22 Shearing Pen 7.22"
click at [774, 437] on span "Save" at bounding box center [773, 438] width 19 height 9
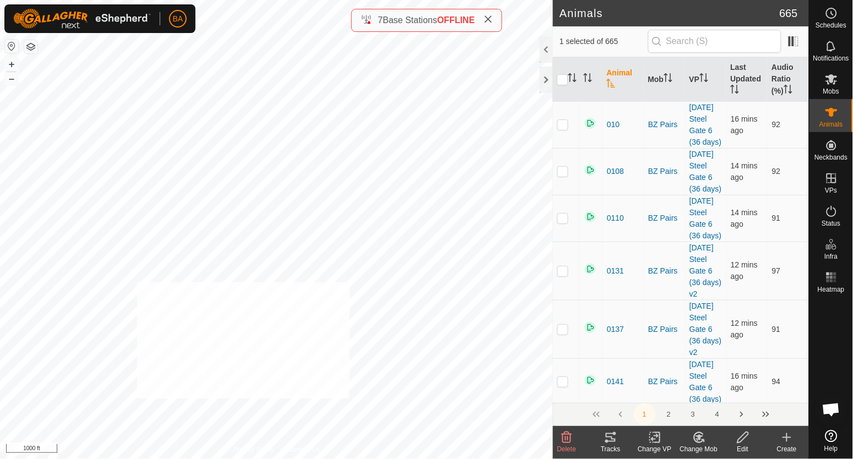
checkbox input "true"
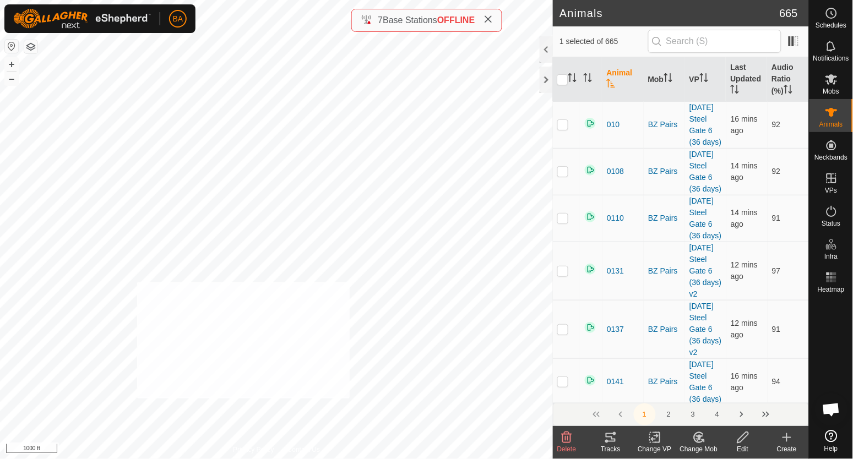
checkbox input "true"
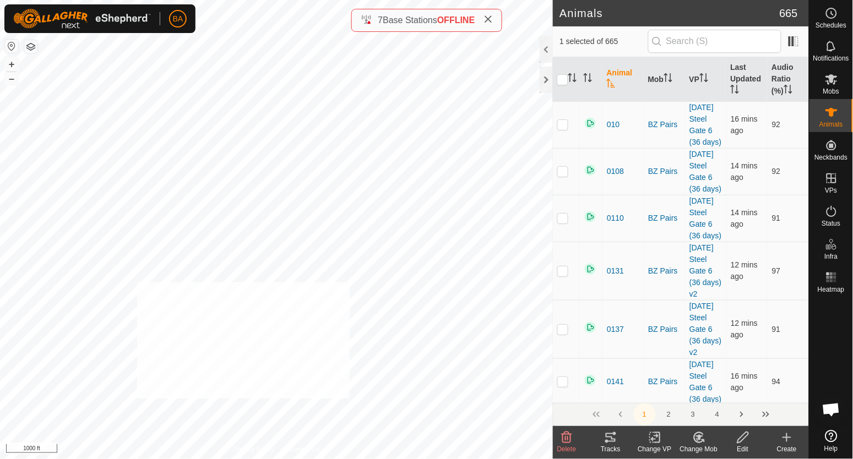
checkbox input "true"
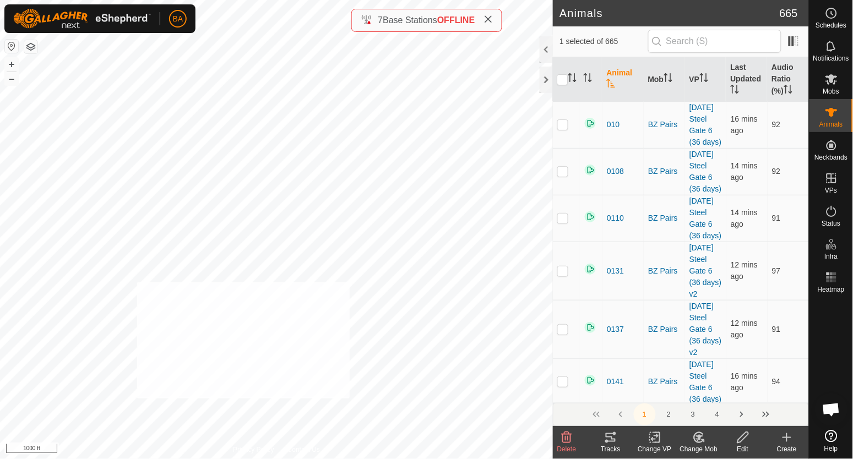
checkbox input "true"
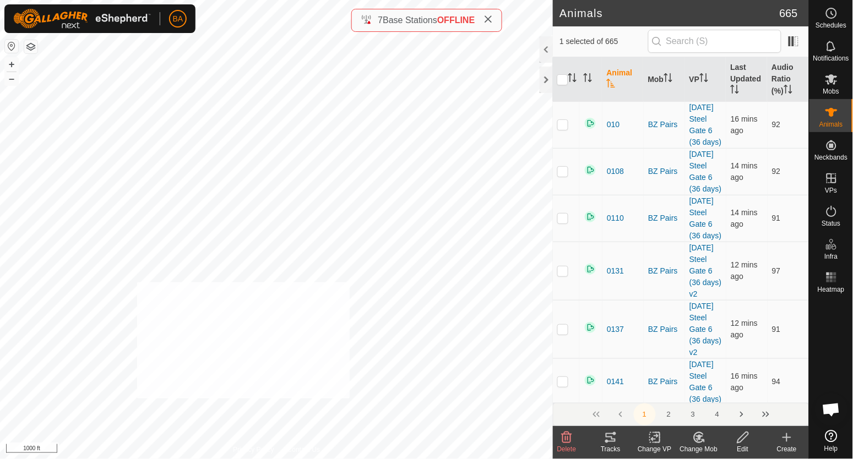
checkbox input "true"
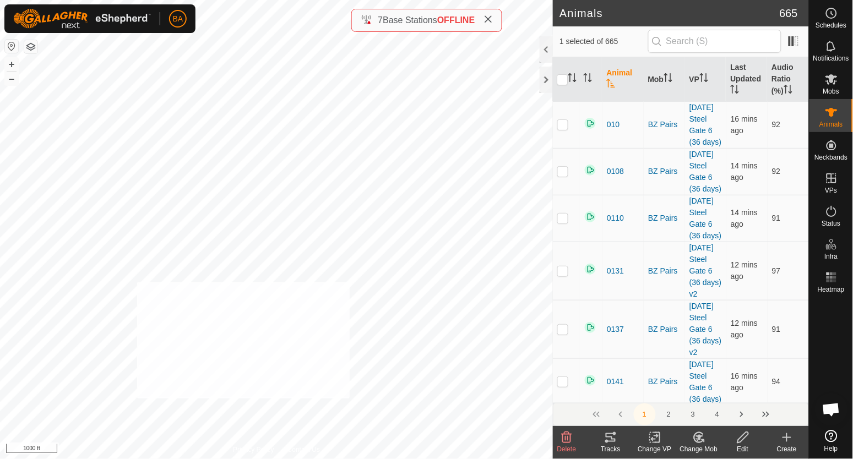
checkbox input "true"
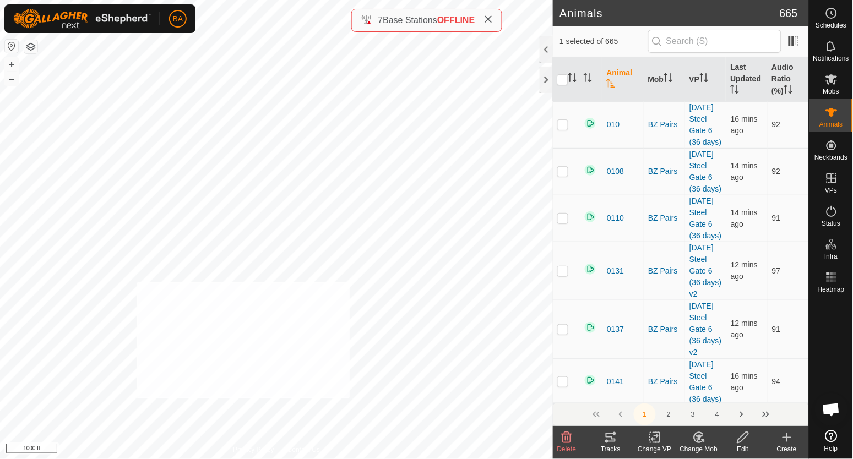
checkbox input "true"
